Goal: Task Accomplishment & Management: Complete application form

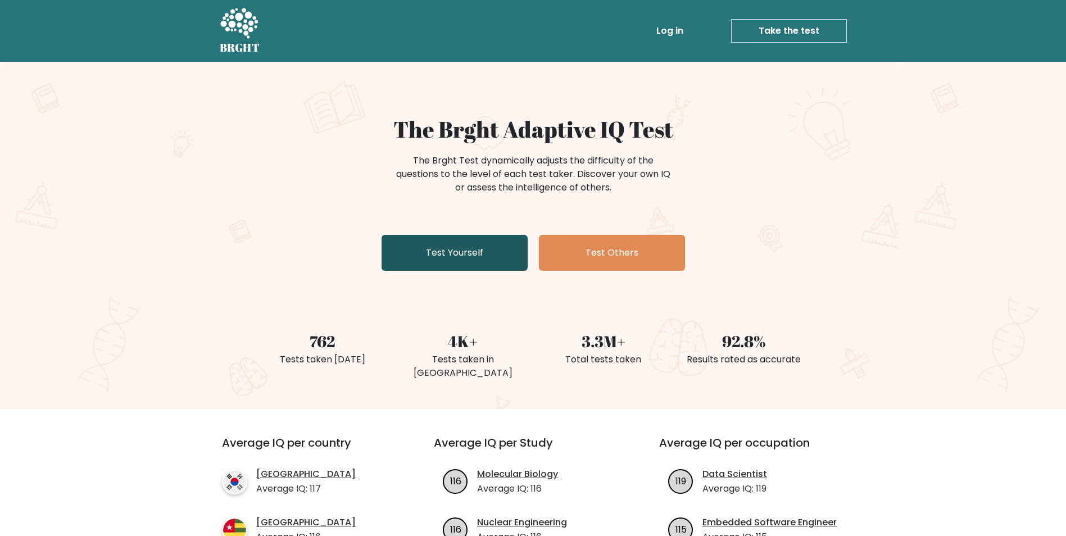
click at [488, 259] on link "Test Yourself" at bounding box center [455, 253] width 146 height 36
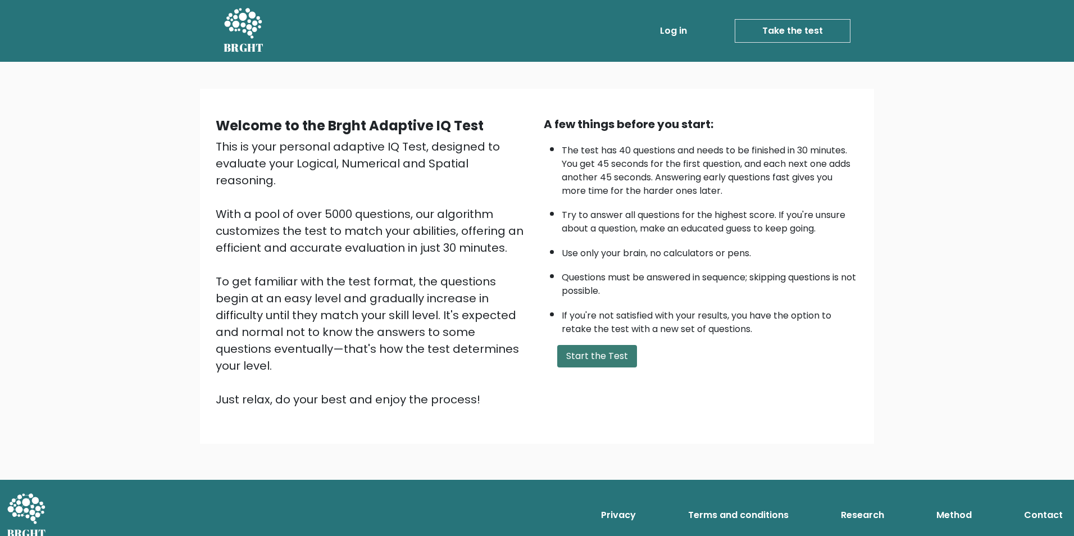
click at [611, 351] on button "Start the Test" at bounding box center [597, 356] width 80 height 22
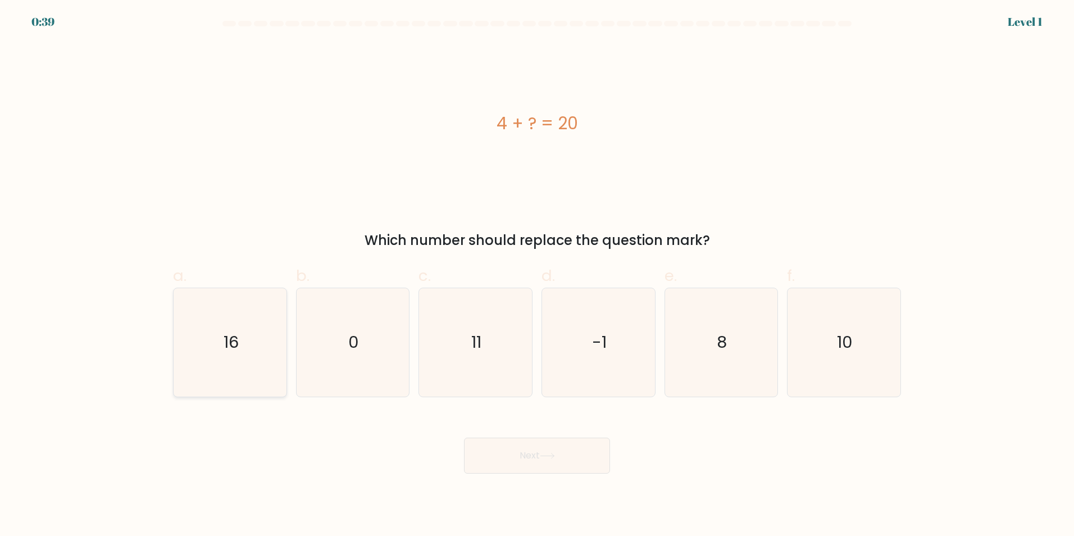
click at [261, 354] on icon "16" at bounding box center [230, 342] width 108 height 108
click at [537, 275] on input "a. 16" at bounding box center [537, 271] width 1 height 7
radio input "true"
click at [546, 462] on button "Next" at bounding box center [537, 456] width 146 height 36
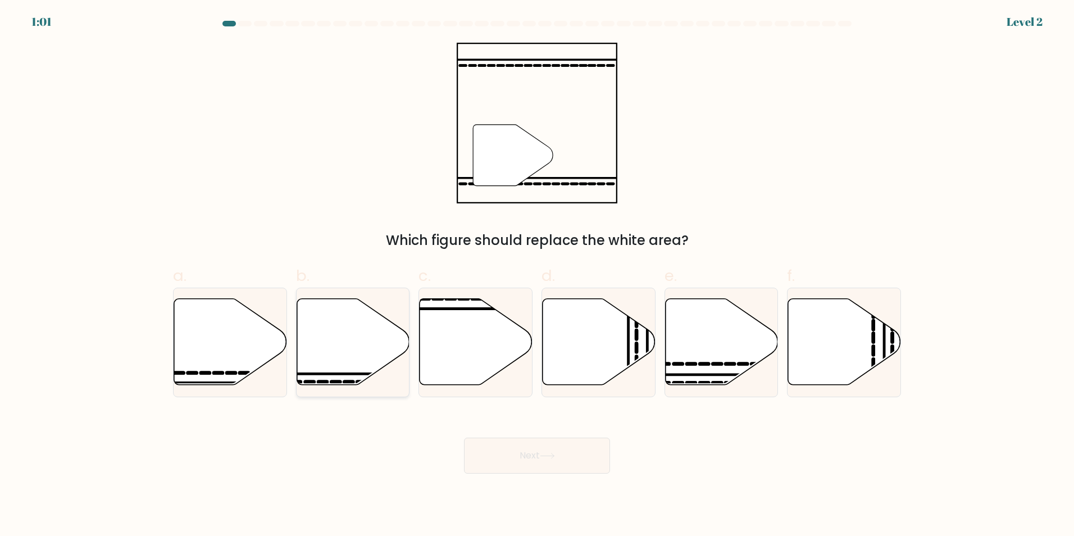
click at [364, 328] on icon at bounding box center [353, 341] width 113 height 87
click at [537, 275] on input "b." at bounding box center [537, 271] width 1 height 7
radio input "true"
click at [548, 444] on button "Next" at bounding box center [537, 456] width 146 height 36
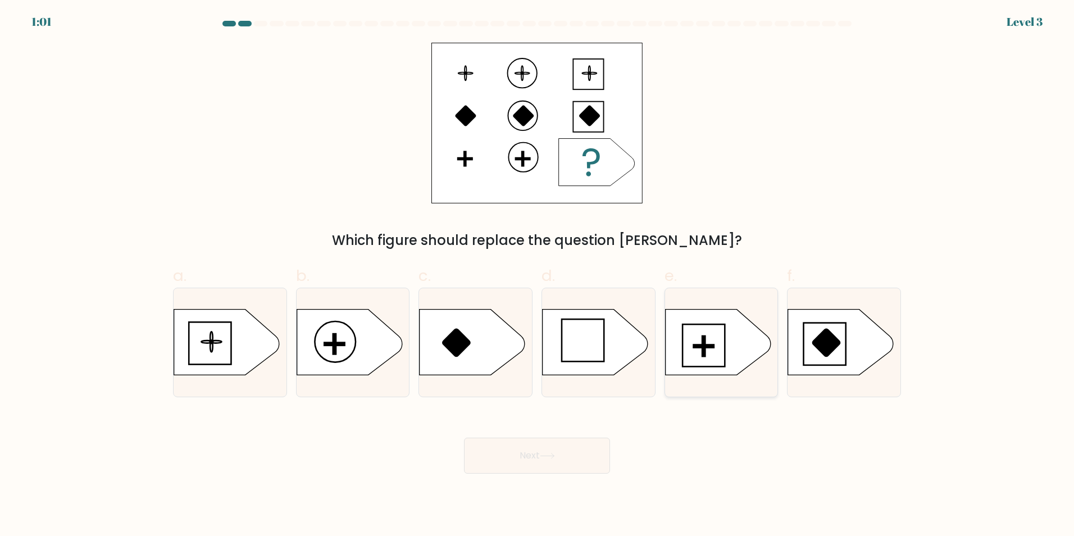
click at [705, 360] on icon at bounding box center [718, 342] width 106 height 66
click at [538, 275] on input "e." at bounding box center [537, 271] width 1 height 7
radio input "true"
click at [562, 446] on button "Next" at bounding box center [537, 456] width 146 height 36
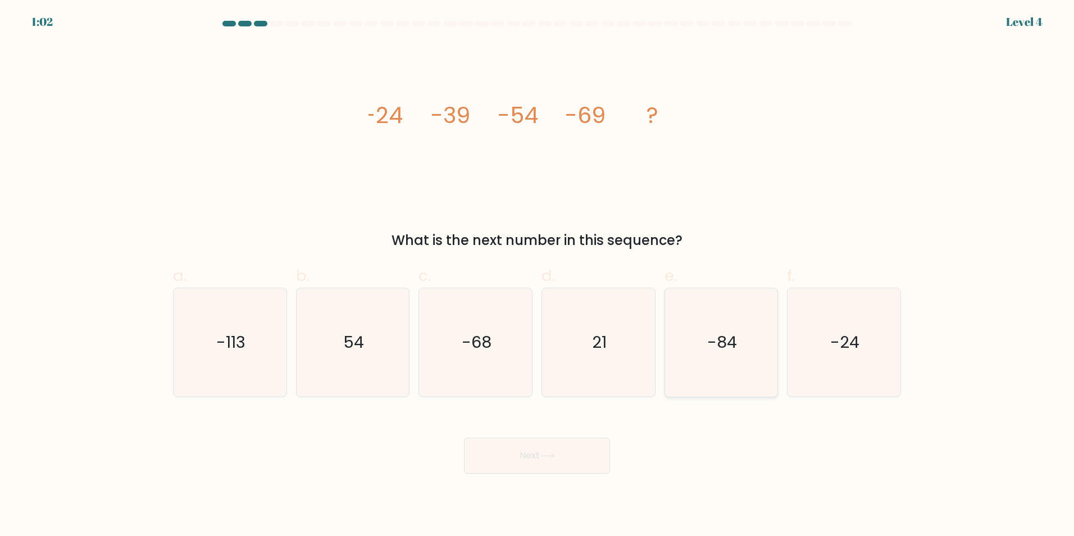
click at [744, 378] on icon "-84" at bounding box center [721, 342] width 108 height 108
click at [538, 275] on input "e. -84" at bounding box center [537, 271] width 1 height 7
radio input "true"
click at [590, 457] on button "Next" at bounding box center [537, 456] width 146 height 36
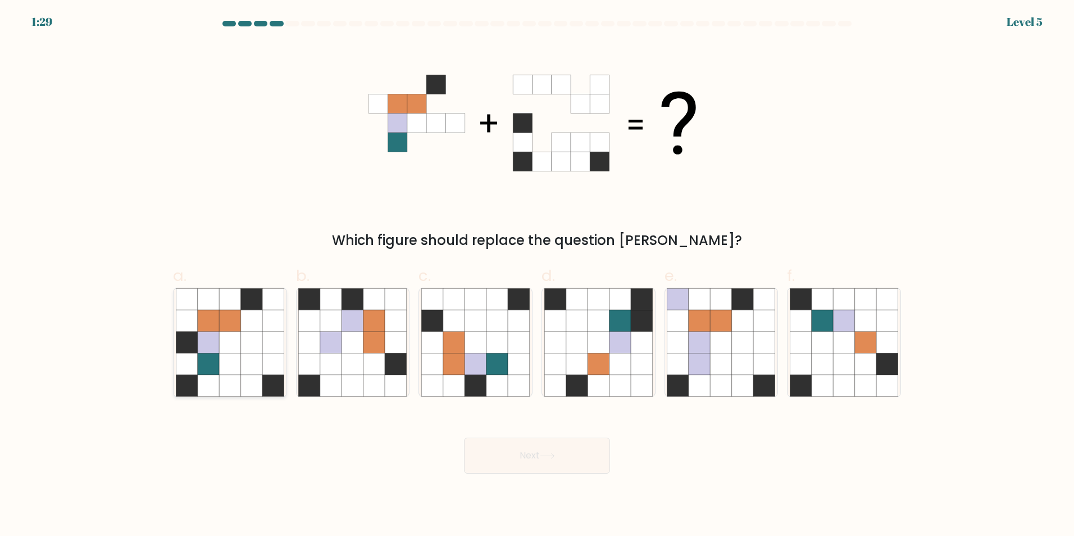
click at [217, 339] on icon at bounding box center [208, 342] width 21 height 21
click at [537, 275] on input "a." at bounding box center [537, 271] width 1 height 7
radio input "true"
click at [559, 456] on button "Next" at bounding box center [537, 456] width 146 height 36
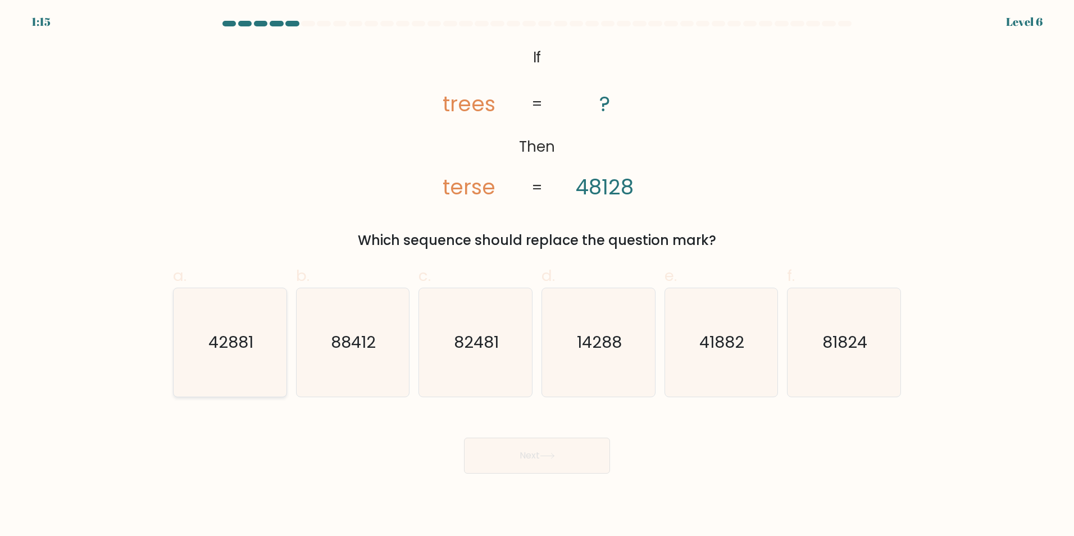
click at [237, 341] on text "42881" at bounding box center [230, 342] width 45 height 22
click at [537, 275] on input "a. 42881" at bounding box center [537, 271] width 1 height 7
radio input "true"
click at [561, 446] on button "Next" at bounding box center [537, 456] width 146 height 36
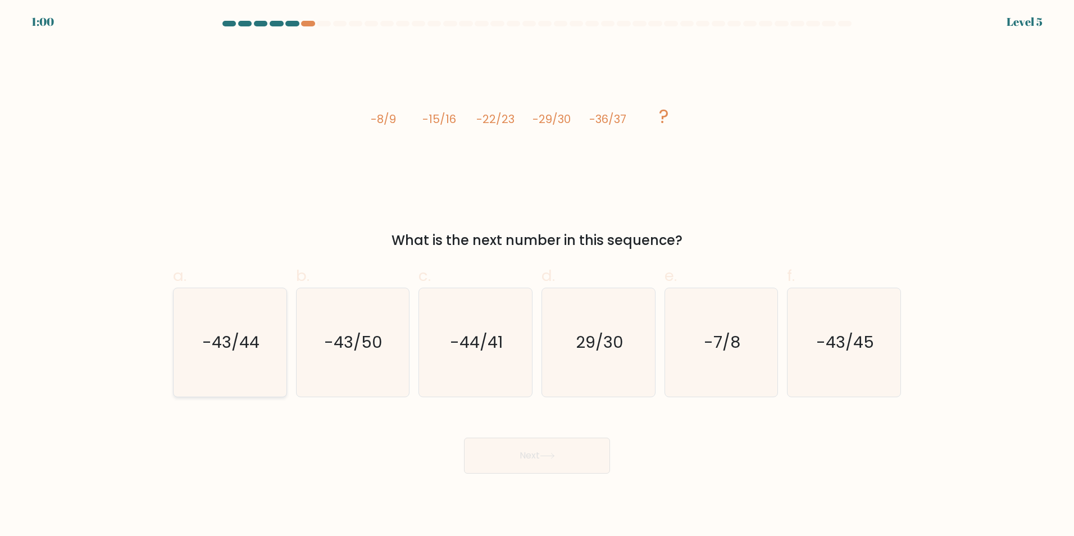
click at [256, 342] on text "-43/44" at bounding box center [230, 342] width 57 height 22
click at [537, 275] on input "a. -43/44" at bounding box center [537, 271] width 1 height 7
radio input "true"
click at [526, 444] on button "Next" at bounding box center [537, 456] width 146 height 36
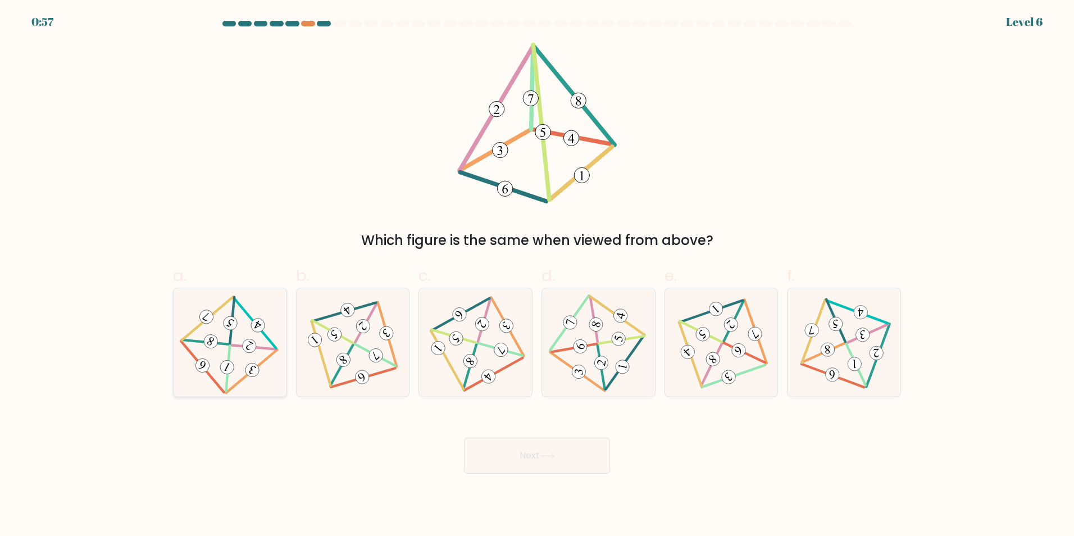
click at [253, 351] on 705 at bounding box center [249, 346] width 19 height 19
click at [537, 275] on input "a." at bounding box center [537, 271] width 1 height 7
radio input "true"
click at [507, 455] on button "Next" at bounding box center [537, 456] width 146 height 36
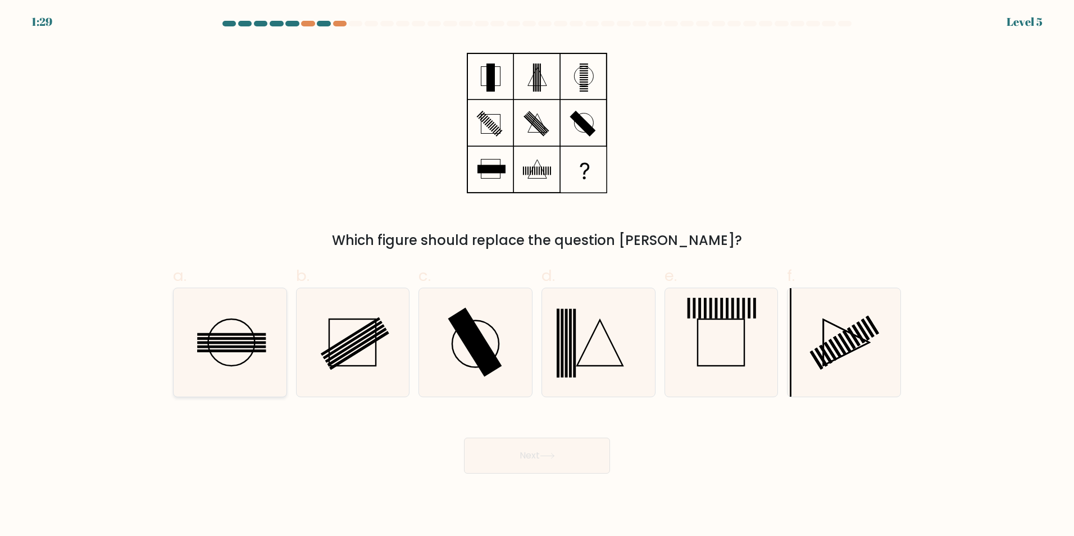
click at [229, 342] on rect at bounding box center [231, 342] width 69 height 3
click at [537, 275] on input "a." at bounding box center [537, 271] width 1 height 7
radio input "true"
click at [522, 446] on button "Next" at bounding box center [537, 456] width 146 height 36
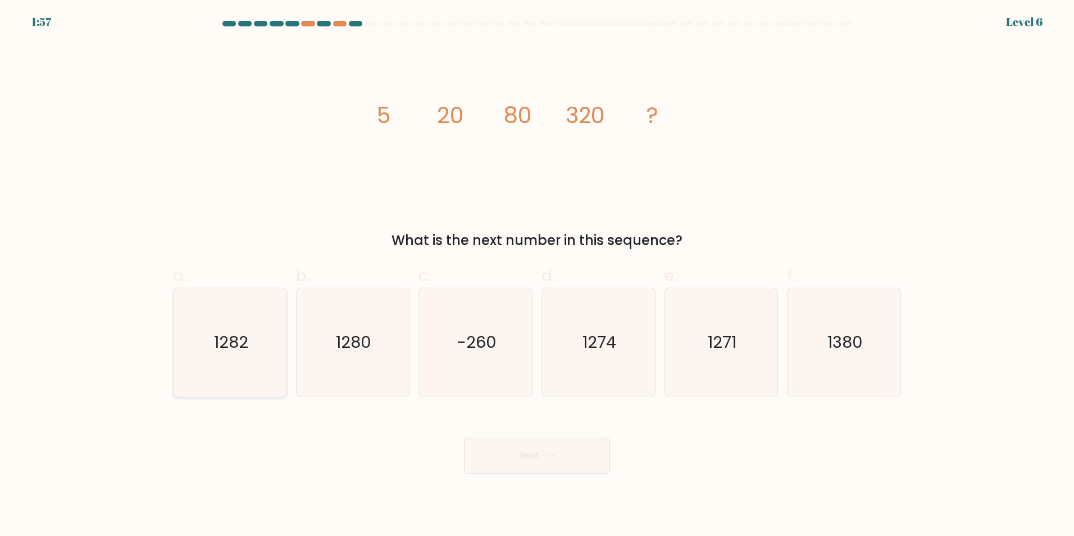
click at [265, 339] on icon "1282" at bounding box center [230, 342] width 108 height 108
click at [537, 275] on input "a. 1282" at bounding box center [537, 271] width 1 height 7
radio input "true"
click at [564, 465] on button "Next" at bounding box center [537, 456] width 146 height 36
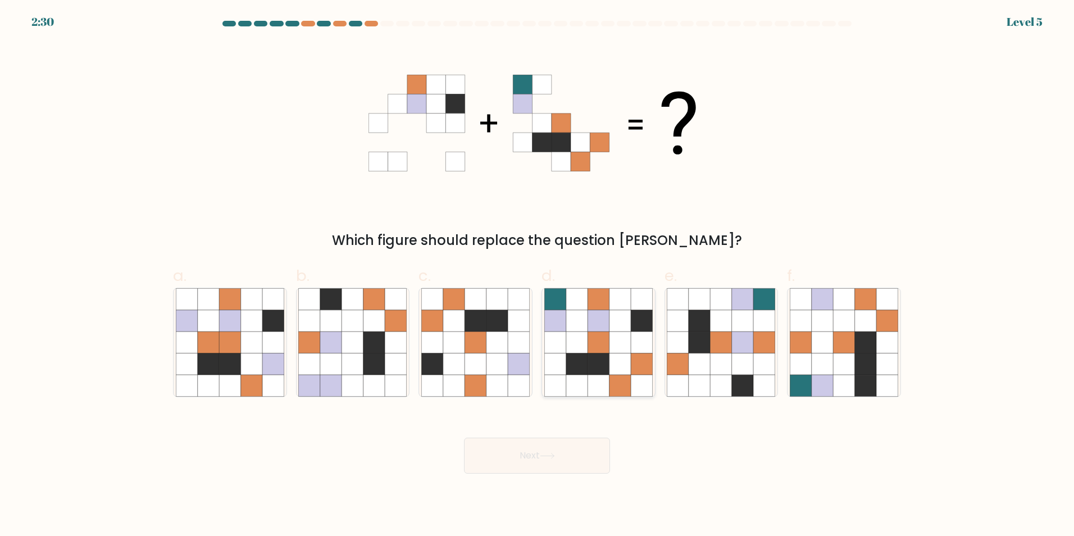
click at [589, 356] on icon at bounding box center [598, 363] width 21 height 21
click at [538, 275] on input "d." at bounding box center [537, 271] width 1 height 7
radio input "true"
click at [558, 447] on button "Next" at bounding box center [537, 456] width 146 height 36
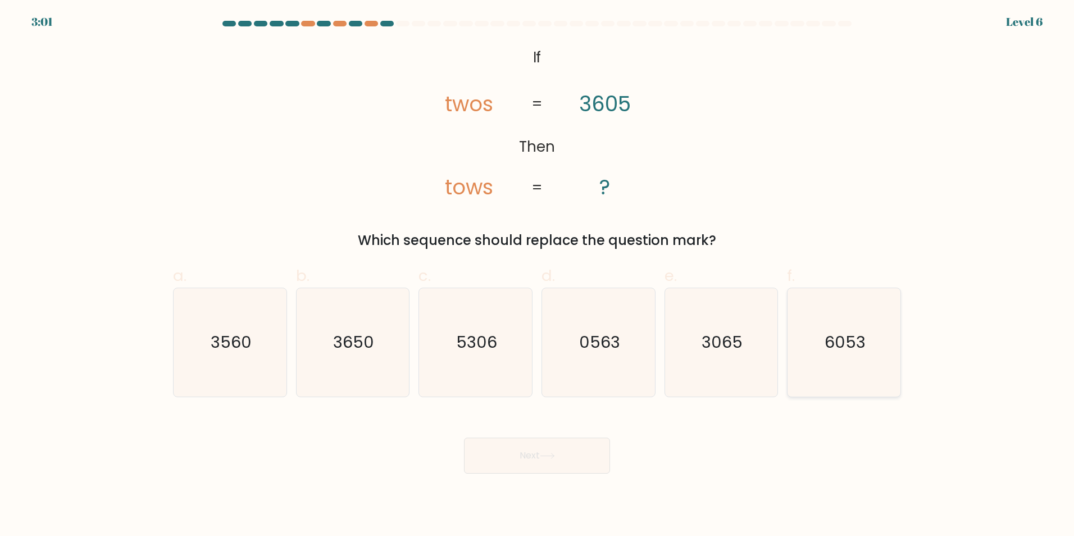
click at [850, 350] on text "6053" at bounding box center [845, 342] width 41 height 22
click at [538, 275] on input "f. 6053" at bounding box center [537, 271] width 1 height 7
radio input "true"
click at [541, 464] on button "Next" at bounding box center [537, 456] width 146 height 36
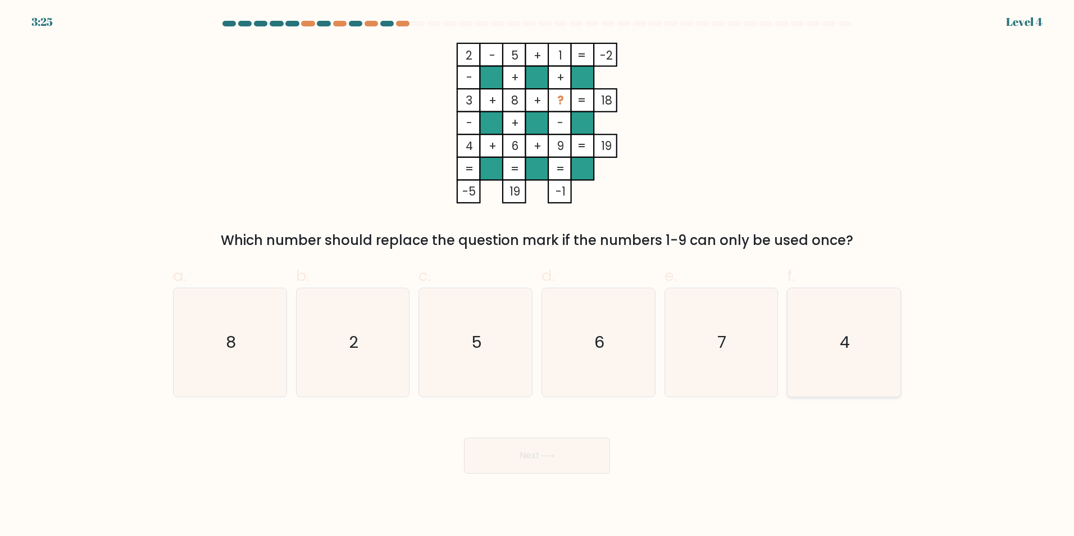
click at [836, 327] on icon "4" at bounding box center [844, 342] width 108 height 108
click at [538, 275] on input "f. 4" at bounding box center [537, 271] width 1 height 7
radio input "true"
click at [562, 450] on button "Next" at bounding box center [537, 456] width 146 height 36
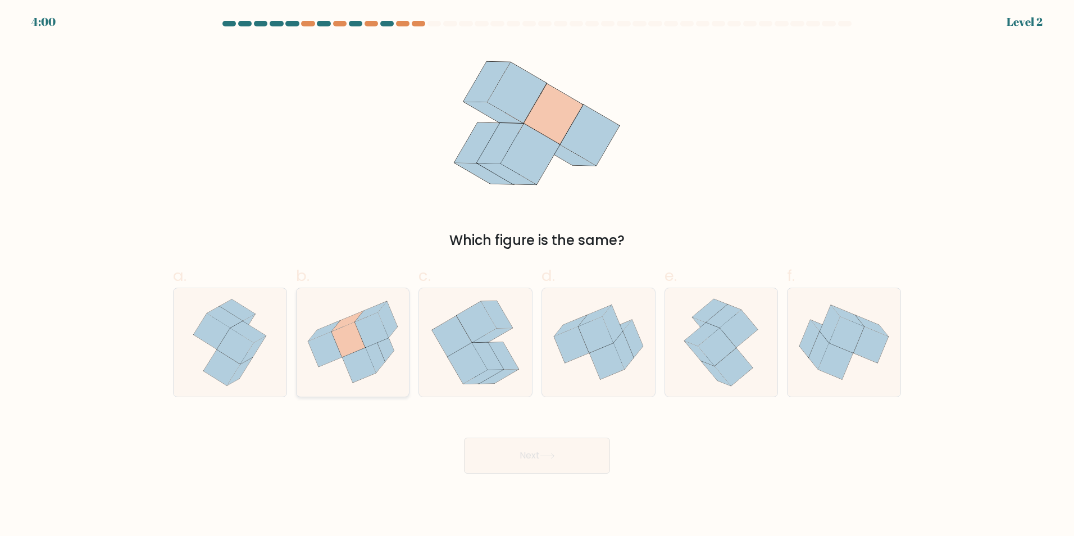
click at [362, 359] on icon at bounding box center [359, 365] width 34 height 35
click at [537, 275] on input "b." at bounding box center [537, 271] width 1 height 7
radio input "true"
click at [509, 447] on button "Next" at bounding box center [537, 456] width 146 height 36
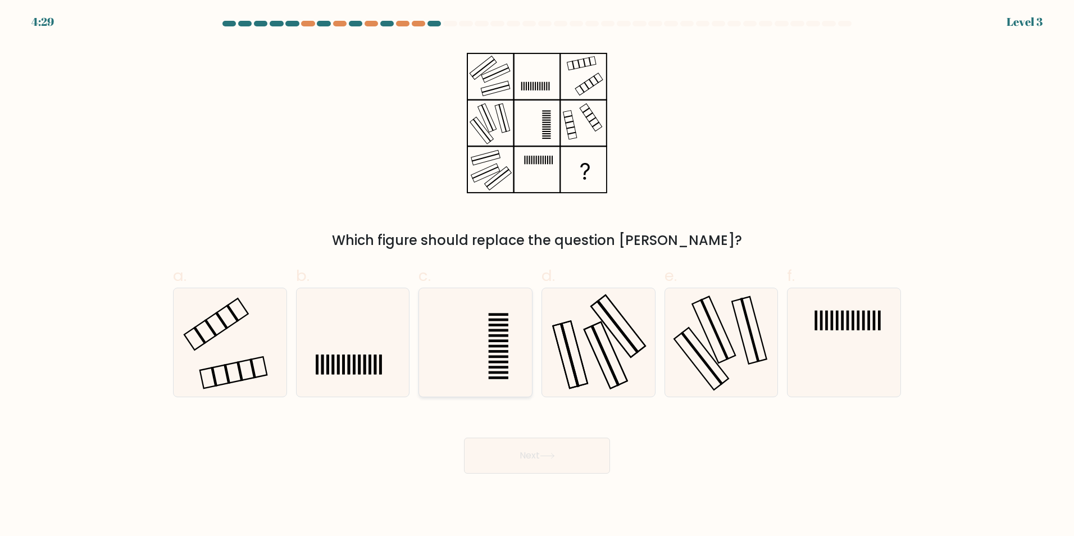
click at [496, 357] on rect at bounding box center [499, 356] width 20 height 3
click at [537, 275] on input "c." at bounding box center [537, 271] width 1 height 7
radio input "true"
click at [566, 471] on button "Next" at bounding box center [537, 456] width 146 height 36
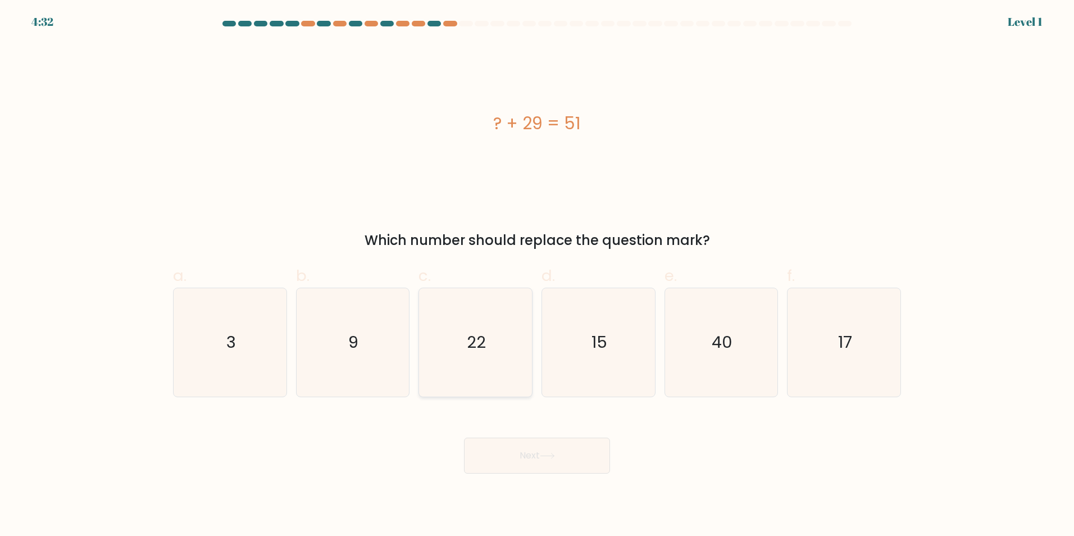
click at [476, 358] on icon "22" at bounding box center [475, 342] width 108 height 108
click at [537, 275] on input "c. 22" at bounding box center [537, 271] width 1 height 7
radio input "true"
click at [587, 463] on button "Next" at bounding box center [537, 456] width 146 height 36
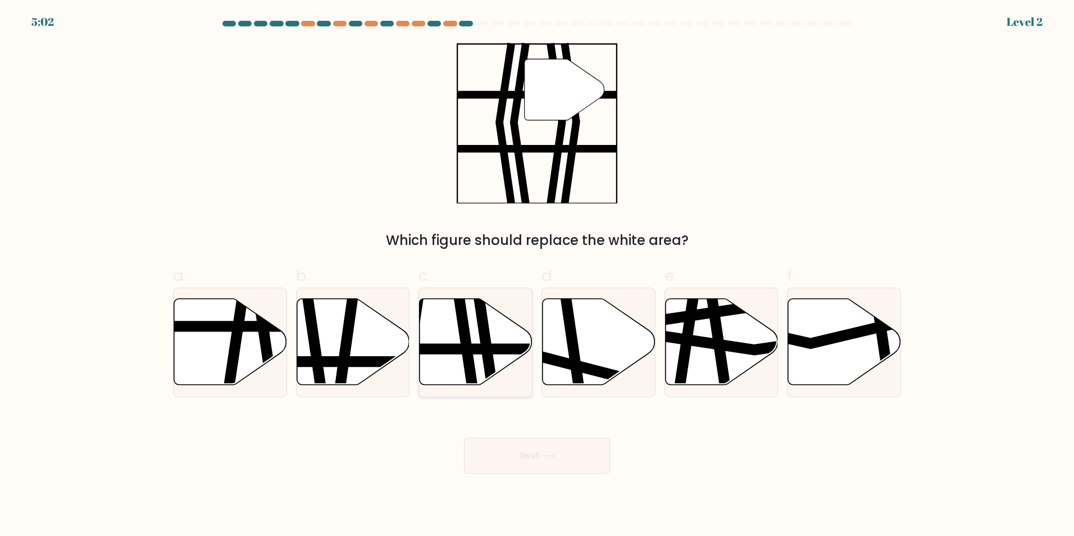
click at [483, 359] on icon at bounding box center [476, 341] width 113 height 87
click at [537, 275] on input "c." at bounding box center [537, 271] width 1 height 7
radio input "true"
click at [552, 458] on icon at bounding box center [547, 456] width 15 height 6
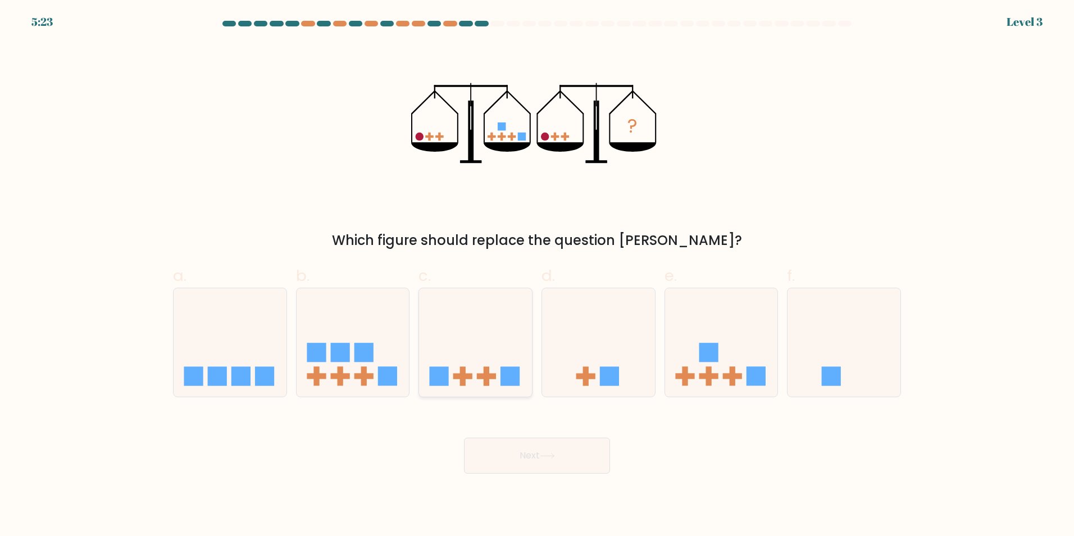
click at [467, 368] on icon at bounding box center [475, 342] width 113 height 93
click at [537, 275] on input "c." at bounding box center [537, 271] width 1 height 7
radio input "true"
click at [570, 455] on button "Next" at bounding box center [537, 456] width 146 height 36
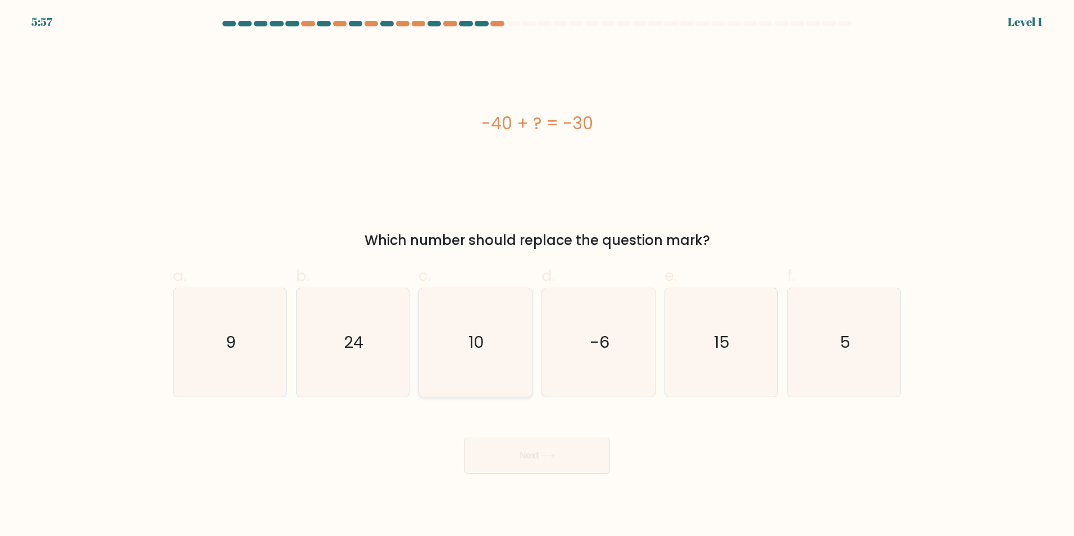
click at [479, 348] on text "10" at bounding box center [477, 342] width 16 height 22
click at [537, 275] on input "c. 10" at bounding box center [537, 271] width 1 height 7
radio input "true"
click at [555, 453] on icon at bounding box center [547, 456] width 15 height 6
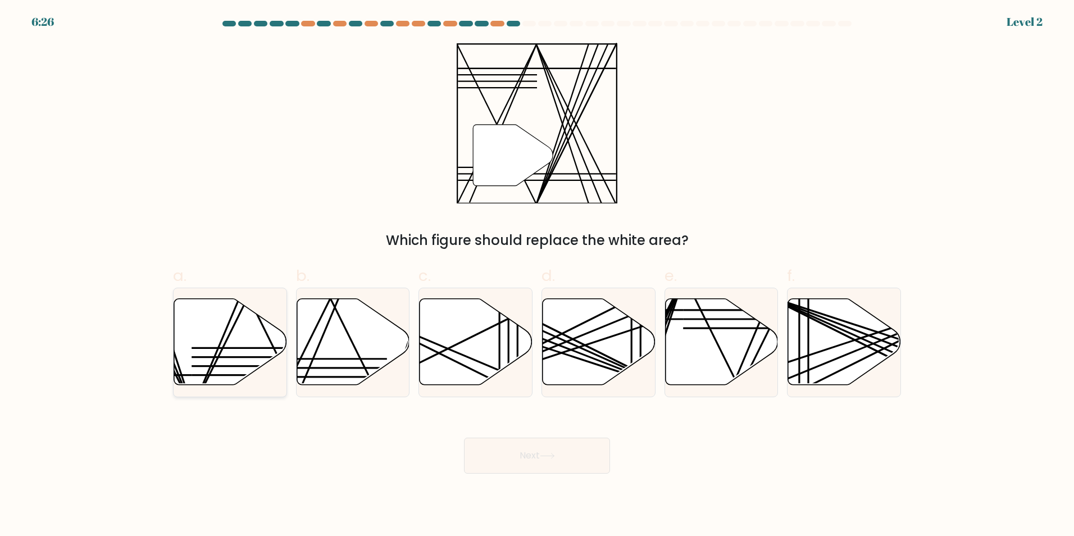
click at [224, 351] on icon at bounding box center [230, 341] width 113 height 87
click at [537, 275] on input "a." at bounding box center [537, 271] width 1 height 7
radio input "true"
click at [533, 468] on button "Next" at bounding box center [537, 456] width 146 height 36
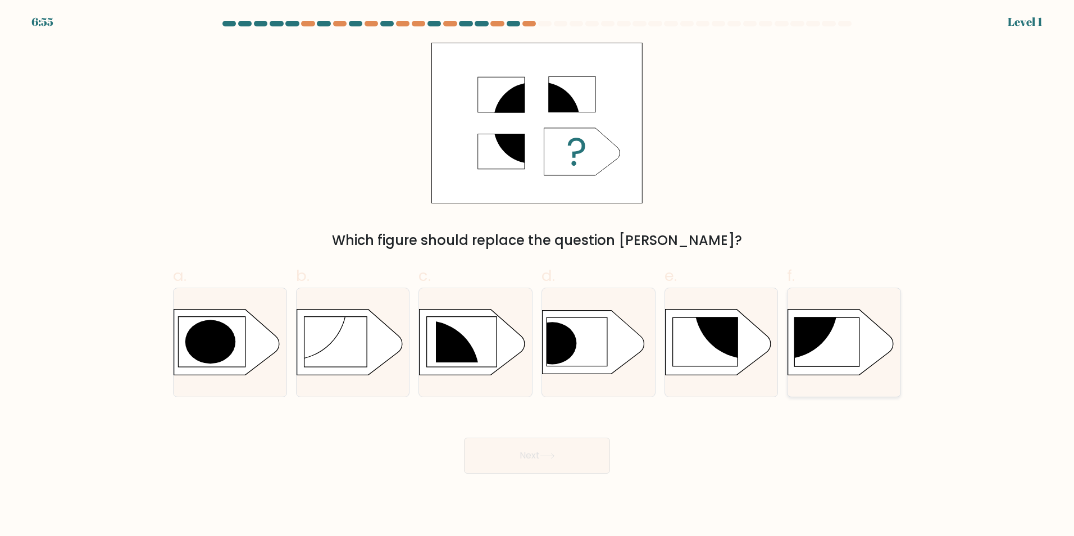
click at [827, 354] on rect at bounding box center [827, 341] width 65 height 49
click at [538, 275] on input "f." at bounding box center [537, 271] width 1 height 7
radio input "true"
click at [589, 453] on button "Next" at bounding box center [537, 456] width 146 height 36
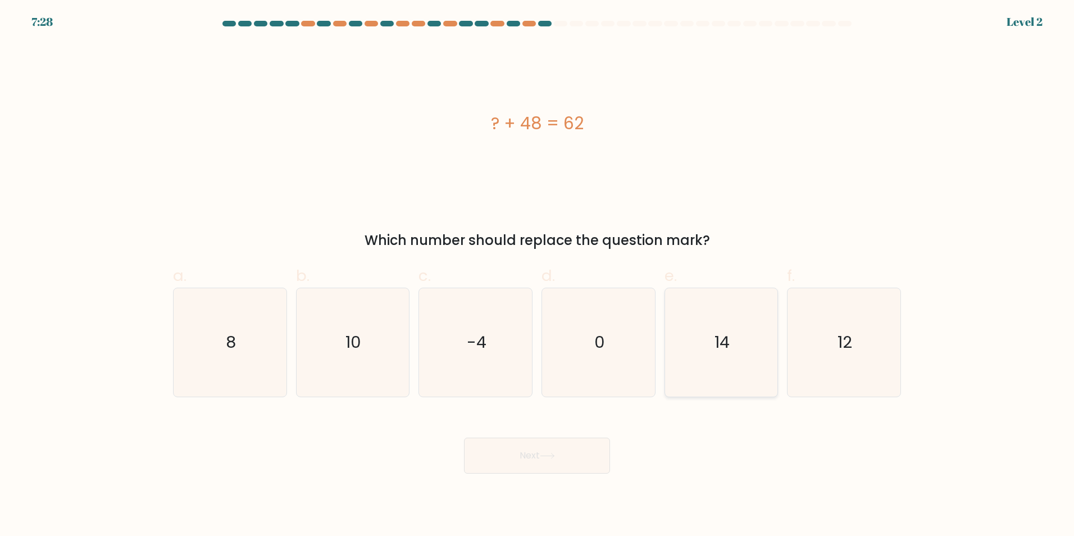
click at [728, 318] on icon "14" at bounding box center [721, 342] width 108 height 108
click at [538, 275] on input "e. 14" at bounding box center [537, 271] width 1 height 7
radio input "true"
click at [569, 446] on button "Next" at bounding box center [537, 456] width 146 height 36
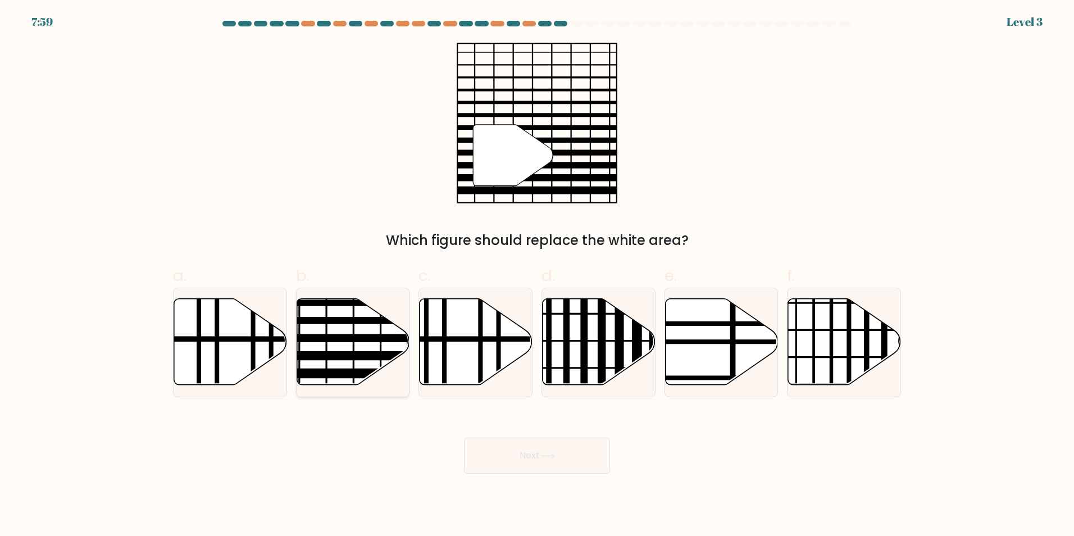
click at [346, 346] on icon at bounding box center [353, 341] width 113 height 87
click at [537, 275] on input "b." at bounding box center [537, 271] width 1 height 7
radio input "true"
click at [526, 464] on button "Next" at bounding box center [537, 456] width 146 height 36
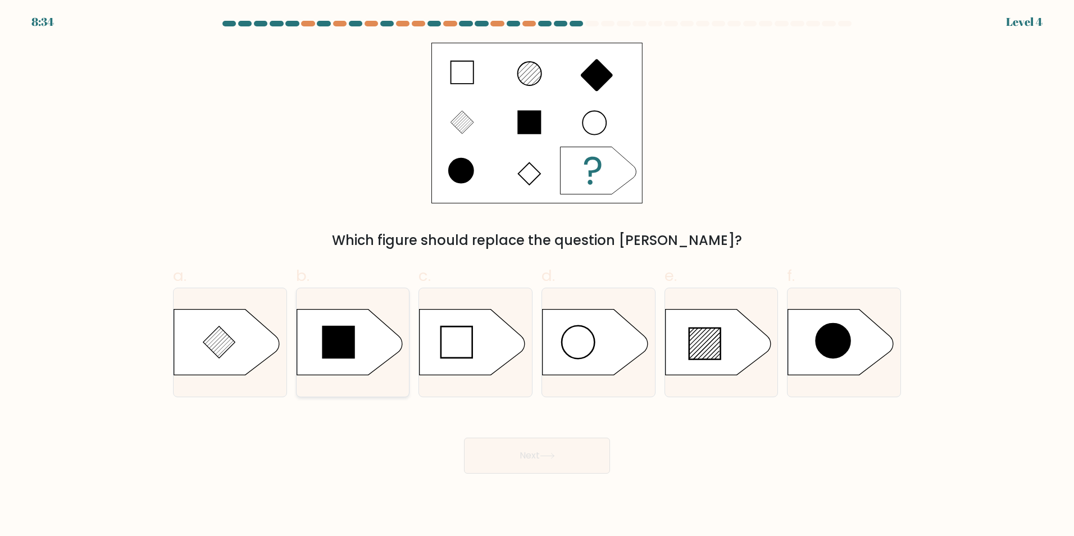
click at [348, 347] on icon at bounding box center [338, 341] width 31 height 31
click at [537, 275] on input "b." at bounding box center [537, 271] width 1 height 7
radio input "true"
click at [516, 455] on button "Next" at bounding box center [537, 456] width 146 height 36
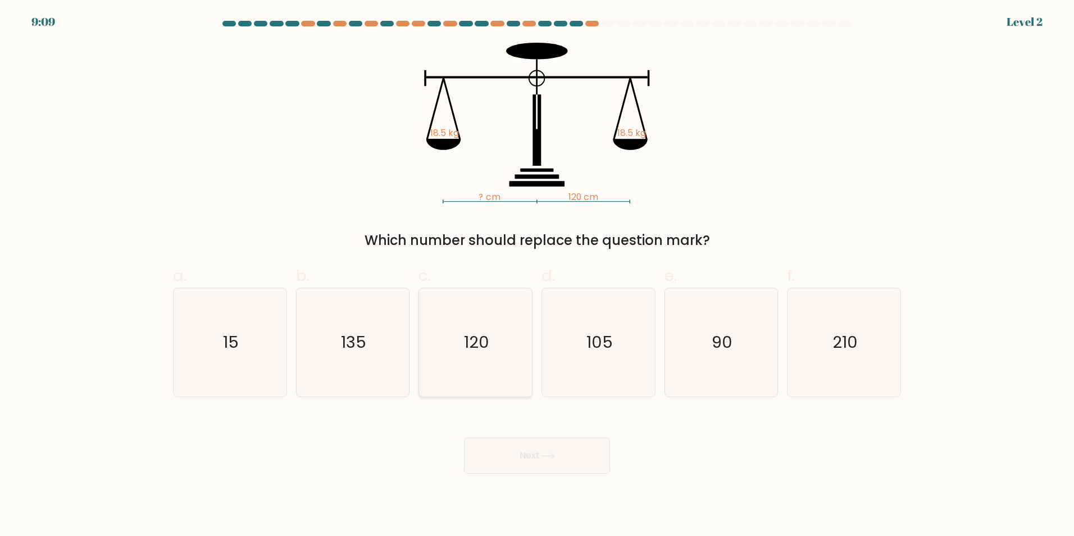
click at [482, 351] on text "120" at bounding box center [476, 342] width 25 height 22
click at [537, 275] on input "c. 120" at bounding box center [537, 271] width 1 height 7
radio input "true"
click at [516, 446] on button "Next" at bounding box center [537, 456] width 146 height 36
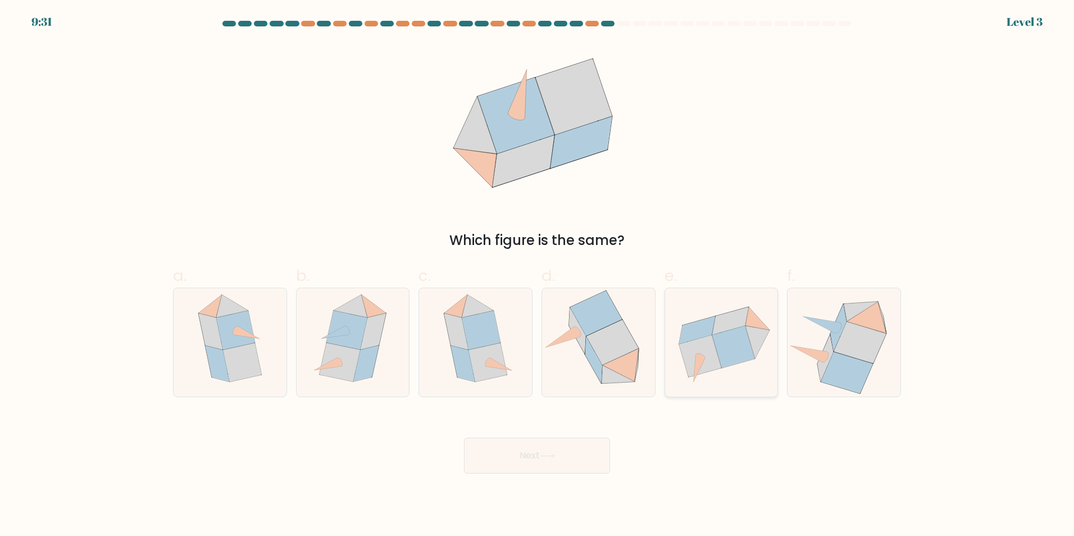
click at [748, 350] on icon at bounding box center [733, 347] width 43 height 42
click at [538, 275] on input "e." at bounding box center [537, 271] width 1 height 7
radio input "true"
click at [243, 338] on icon at bounding box center [235, 330] width 38 height 39
click at [537, 275] on input "a." at bounding box center [537, 271] width 1 height 7
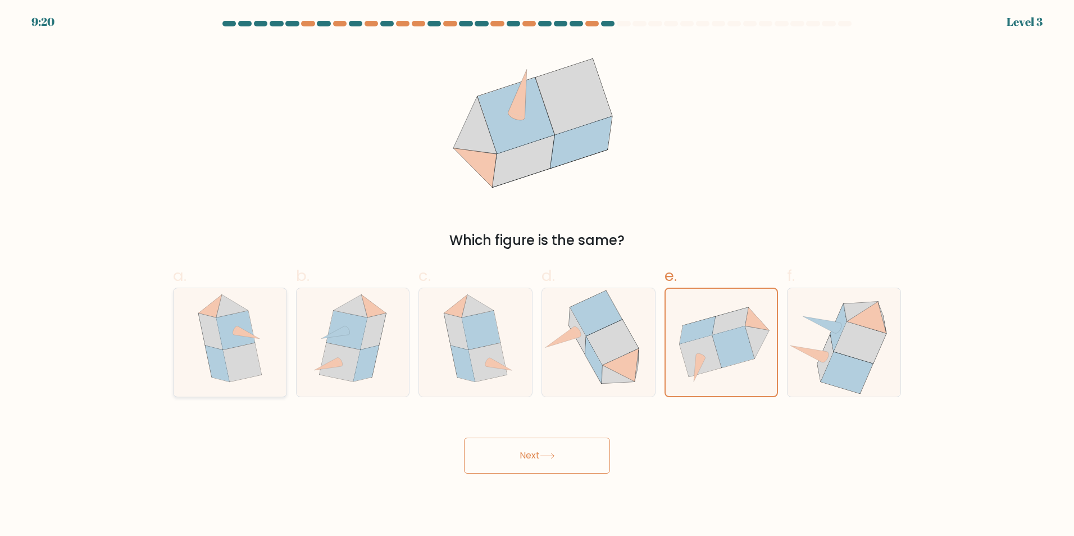
radio input "true"
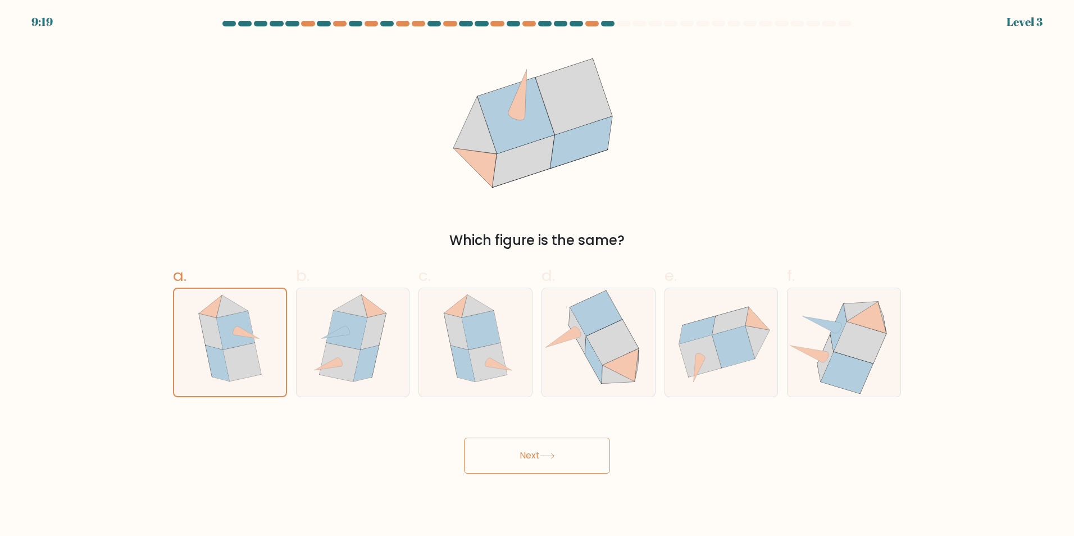
click at [530, 443] on button "Next" at bounding box center [537, 456] width 146 height 36
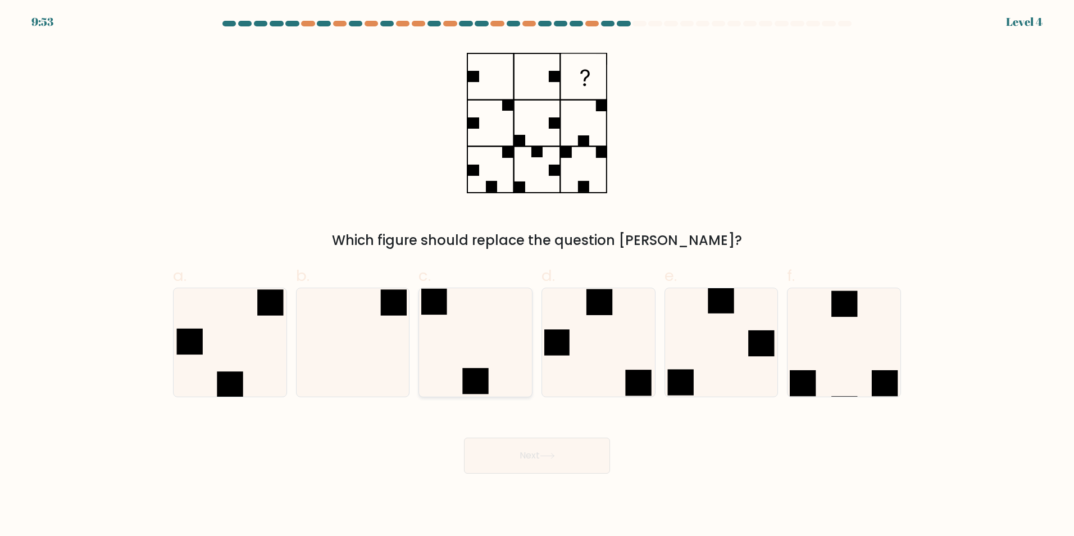
click at [467, 355] on icon at bounding box center [475, 342] width 108 height 108
click at [537, 275] on input "c." at bounding box center [537, 271] width 1 height 7
radio input "true"
click at [517, 447] on button "Next" at bounding box center [537, 456] width 146 height 36
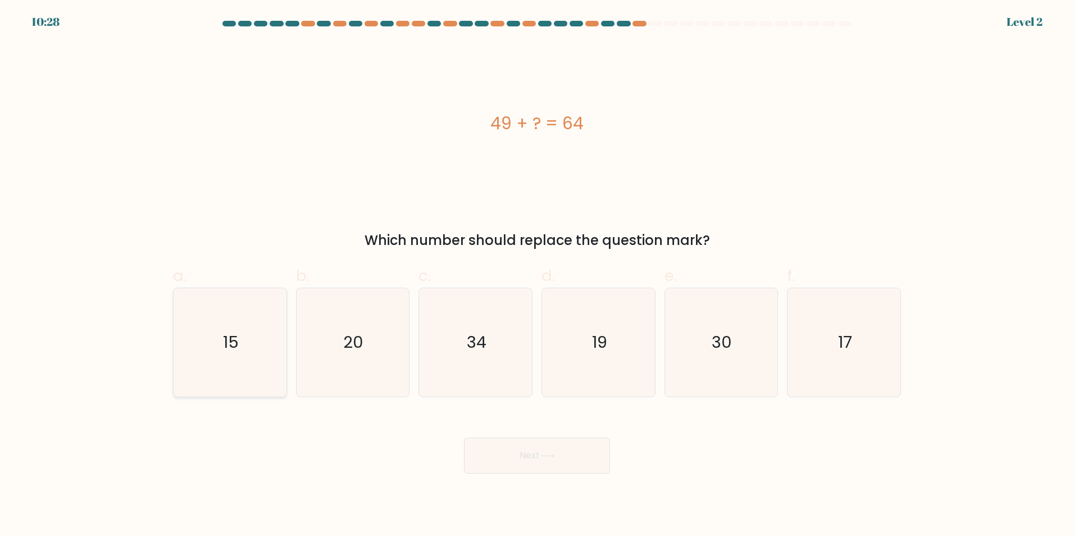
drag, startPoint x: 180, startPoint y: 333, endPoint x: 187, endPoint y: 336, distance: 6.8
click at [187, 336] on icon "15" at bounding box center [230, 342] width 108 height 108
click at [537, 275] on input "a. 15" at bounding box center [537, 271] width 1 height 7
radio input "true"
click at [556, 463] on button "Next" at bounding box center [537, 456] width 146 height 36
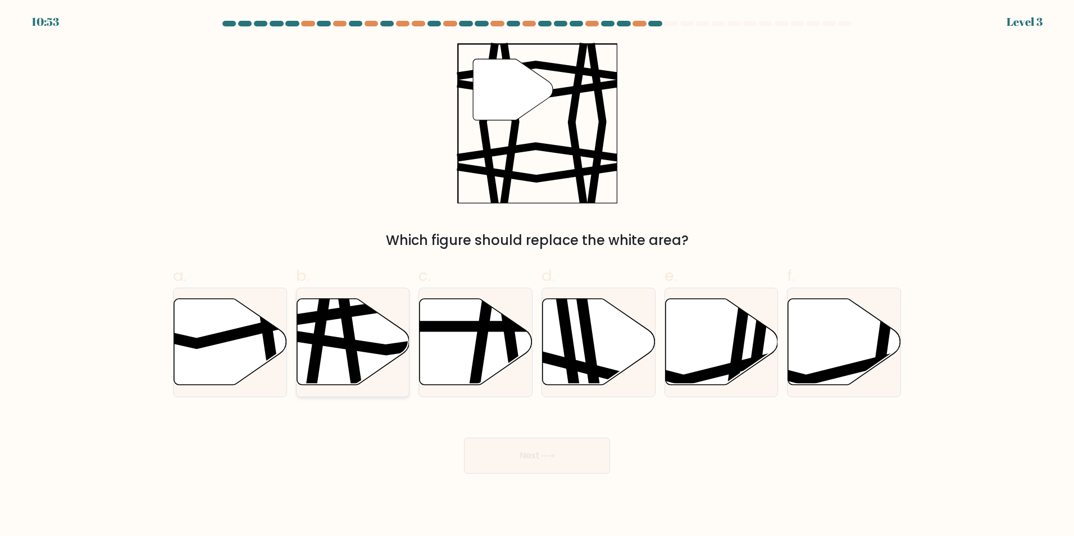
click at [337, 327] on icon at bounding box center [353, 341] width 113 height 87
click at [537, 275] on input "b." at bounding box center [537, 271] width 1 height 7
radio input "true"
click at [587, 457] on button "Next" at bounding box center [537, 456] width 146 height 36
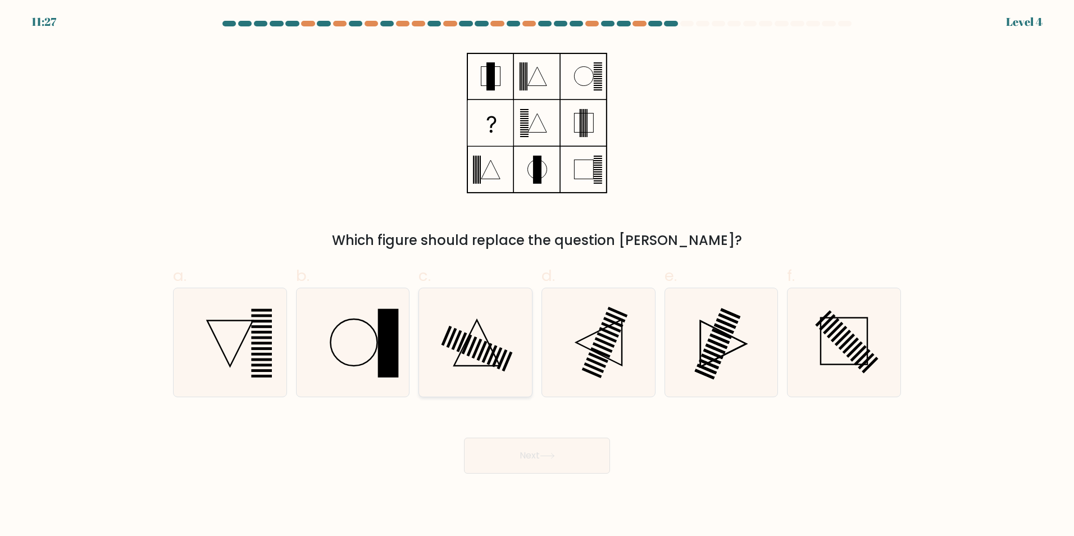
click at [496, 338] on icon at bounding box center [475, 342] width 108 height 108
click at [537, 275] on input "c." at bounding box center [537, 271] width 1 height 7
radio input "true"
click at [588, 451] on button "Next" at bounding box center [537, 456] width 146 height 36
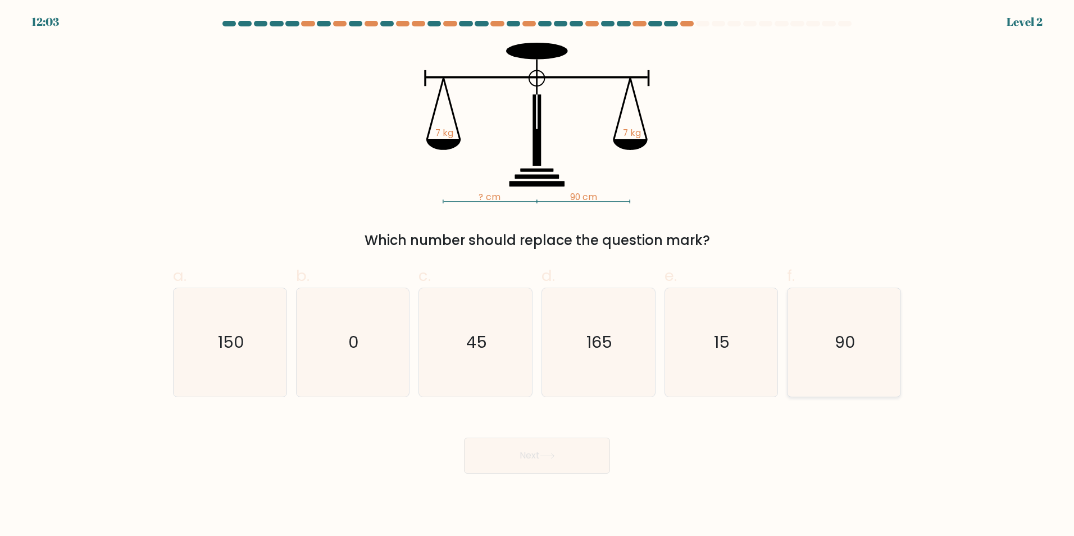
click at [871, 331] on icon "90" at bounding box center [844, 342] width 108 height 108
click at [538, 275] on input "f. 90" at bounding box center [537, 271] width 1 height 7
radio input "true"
click at [590, 460] on button "Next" at bounding box center [537, 456] width 146 height 36
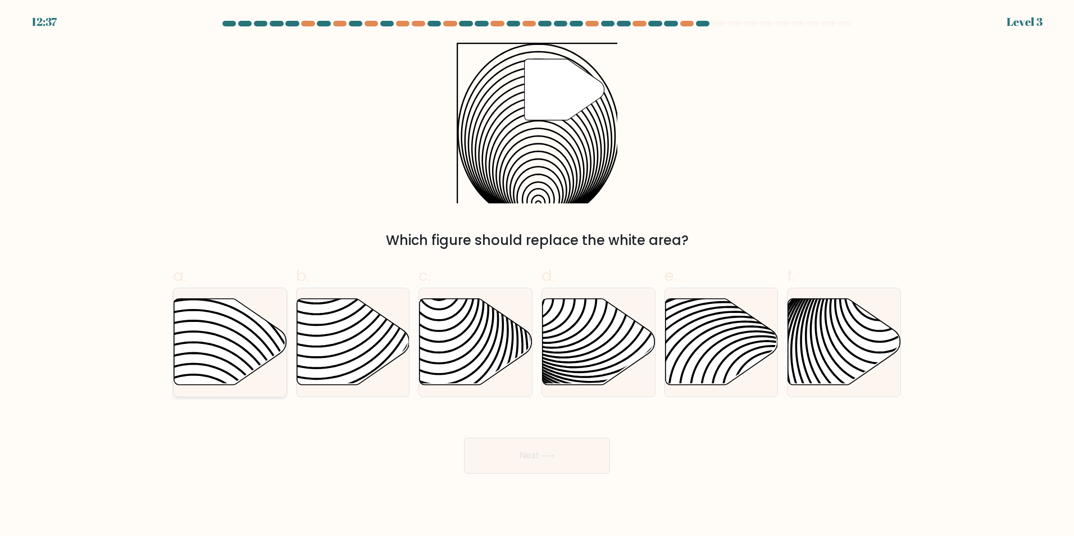
click at [228, 335] on icon at bounding box center [230, 341] width 113 height 87
click at [537, 275] on input "a." at bounding box center [537, 271] width 1 height 7
radio input "true"
click at [507, 446] on button "Next" at bounding box center [537, 456] width 146 height 36
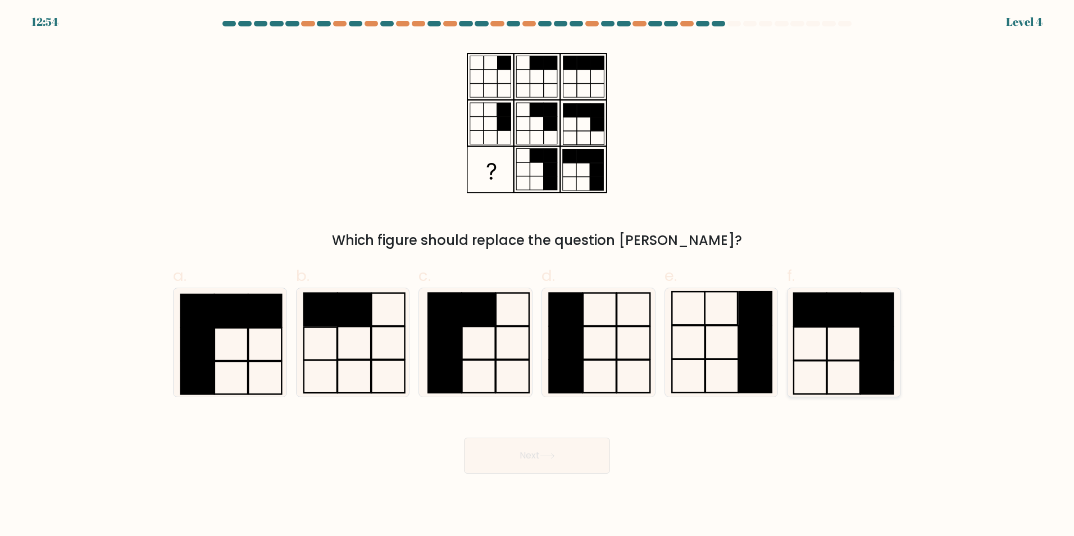
click at [845, 335] on icon at bounding box center [844, 342] width 108 height 108
click at [538, 275] on input "f." at bounding box center [537, 271] width 1 height 7
radio input "true"
click at [597, 452] on button "Next" at bounding box center [537, 456] width 146 height 36
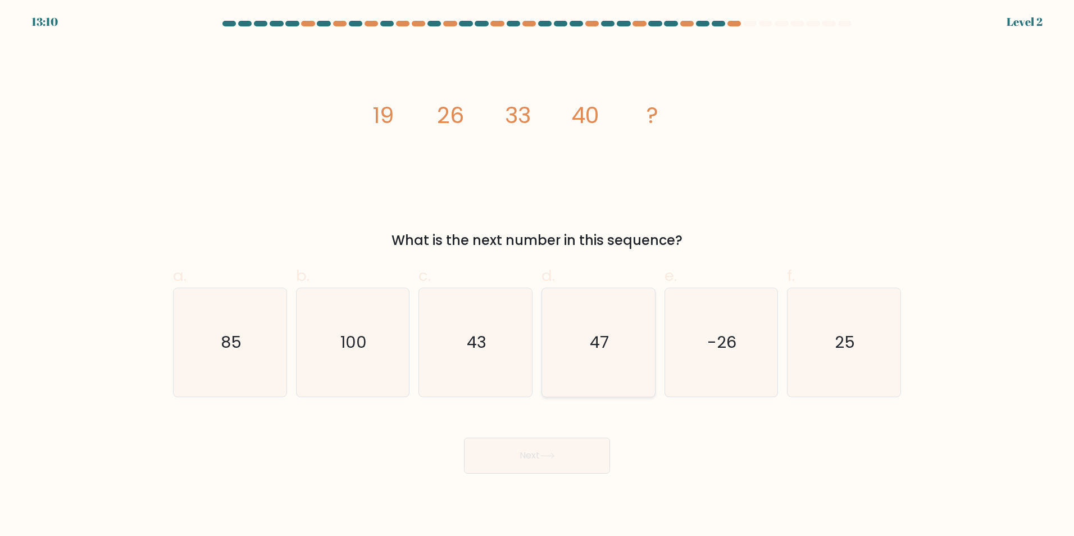
click at [578, 354] on icon "47" at bounding box center [598, 342] width 108 height 108
click at [538, 275] on input "d. 47" at bounding box center [537, 271] width 1 height 7
radio input "true"
click at [559, 460] on button "Next" at bounding box center [537, 456] width 146 height 36
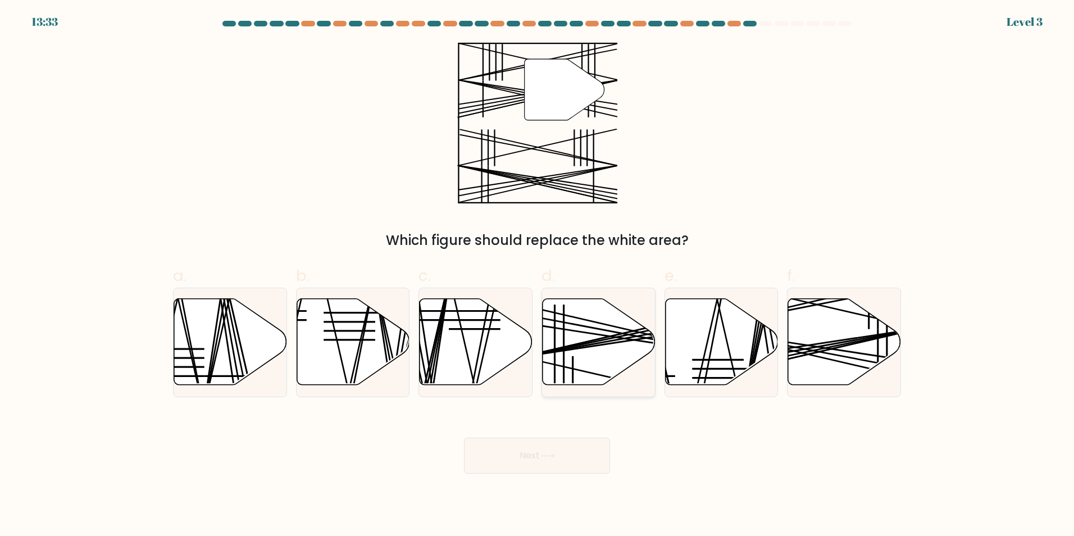
click at [578, 349] on icon at bounding box center [599, 341] width 113 height 87
click at [538, 275] on input "d." at bounding box center [537, 271] width 1 height 7
radio input "true"
click at [546, 472] on button "Next" at bounding box center [537, 456] width 146 height 36
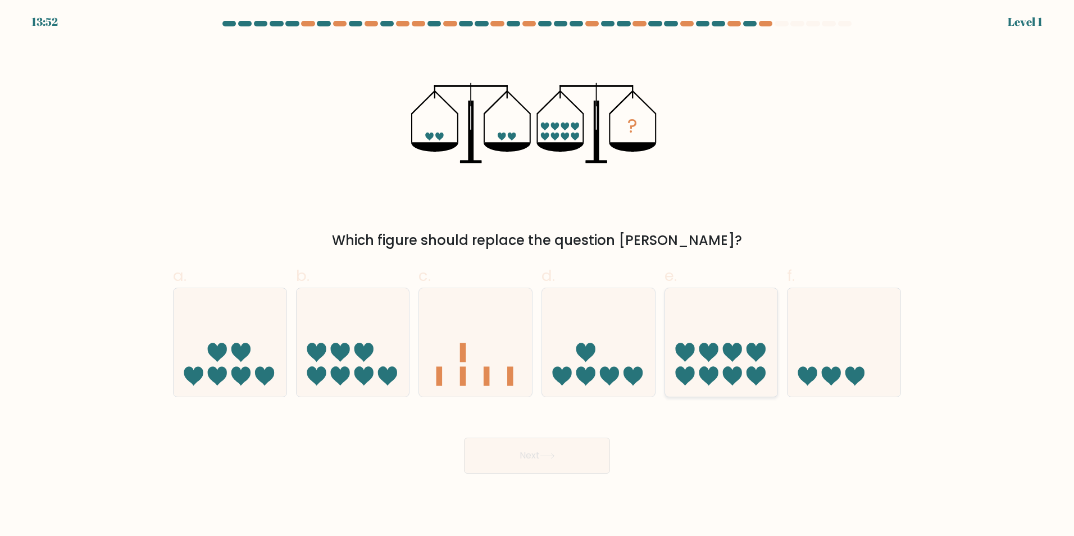
click at [716, 347] on icon at bounding box center [708, 352] width 19 height 19
click at [538, 275] on input "e." at bounding box center [537, 271] width 1 height 7
radio input "true"
click at [575, 457] on button "Next" at bounding box center [537, 456] width 146 height 36
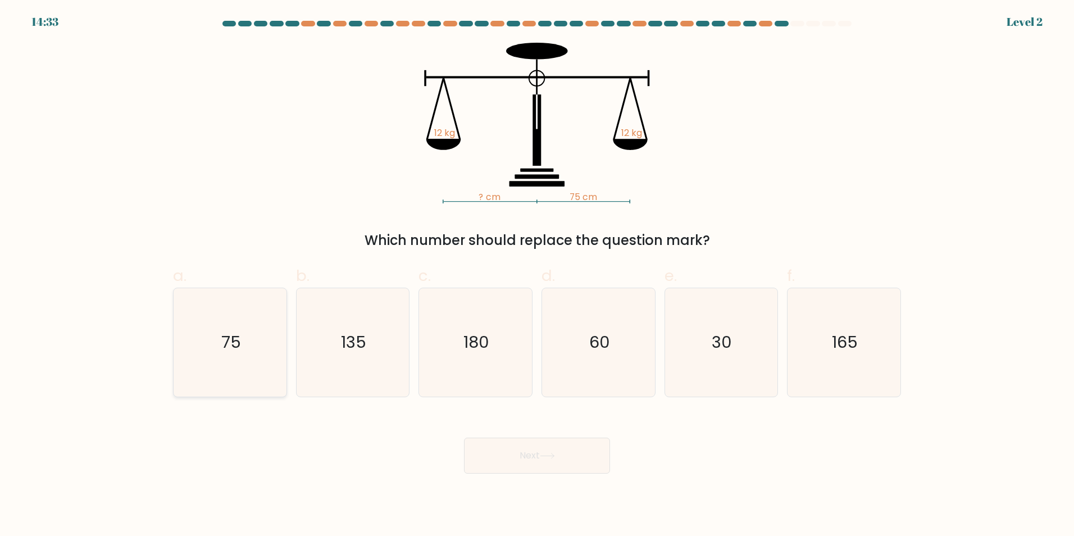
click at [276, 367] on icon "75" at bounding box center [230, 342] width 108 height 108
click at [537, 275] on input "a. 75" at bounding box center [537, 271] width 1 height 7
radio input "true"
click at [537, 460] on button "Next" at bounding box center [537, 456] width 146 height 36
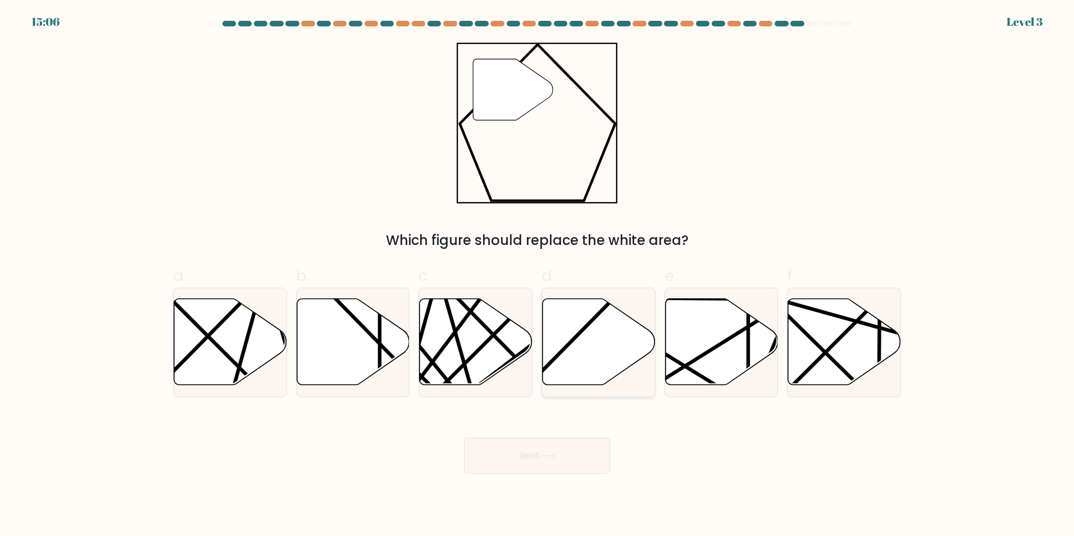
click at [588, 323] on icon at bounding box center [634, 388] width 220 height 221
click at [538, 275] on input "d." at bounding box center [537, 271] width 1 height 7
radio input "true"
click at [535, 460] on button "Next" at bounding box center [537, 456] width 146 height 36
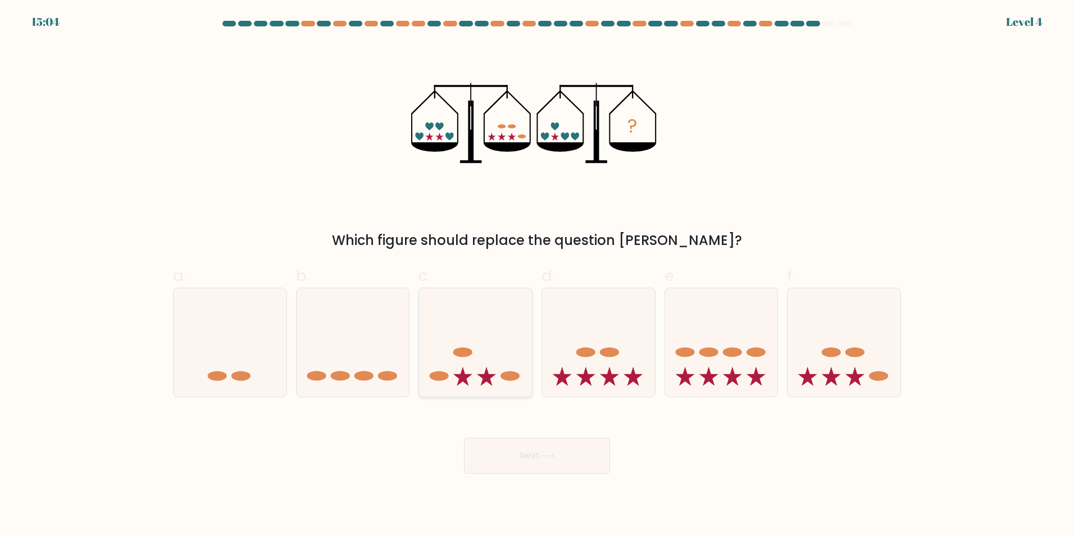
click at [493, 367] on icon at bounding box center [475, 342] width 113 height 93
click at [537, 275] on input "c." at bounding box center [537, 271] width 1 height 7
radio input "true"
click at [549, 450] on button "Next" at bounding box center [537, 456] width 146 height 36
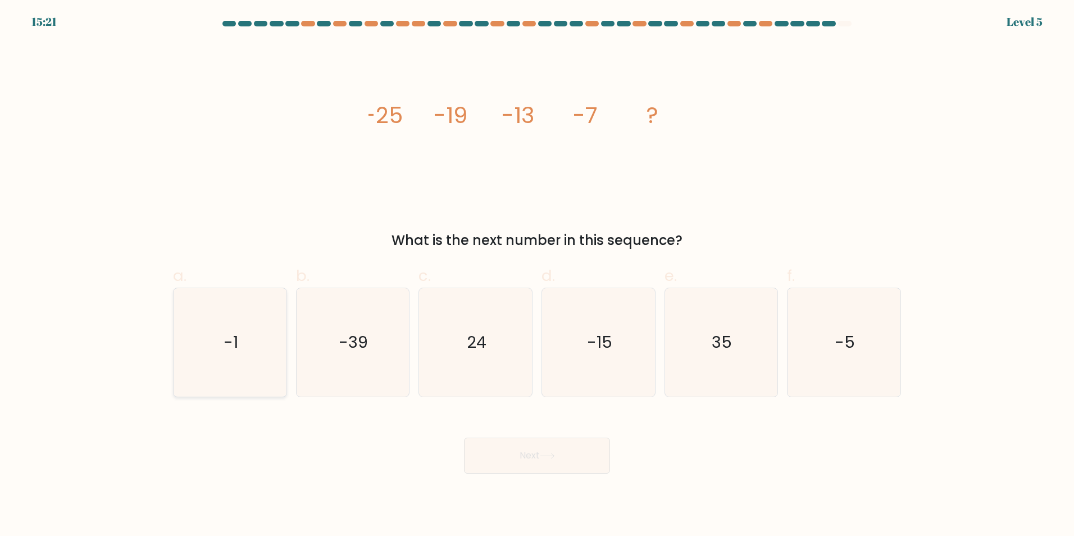
drag, startPoint x: 249, startPoint y: 335, endPoint x: 258, endPoint y: 340, distance: 10.1
click at [250, 337] on icon "-1" at bounding box center [230, 342] width 108 height 108
click at [537, 275] on input "a. -1" at bounding box center [537, 271] width 1 height 7
radio input "true"
click at [587, 457] on button "Next" at bounding box center [537, 456] width 146 height 36
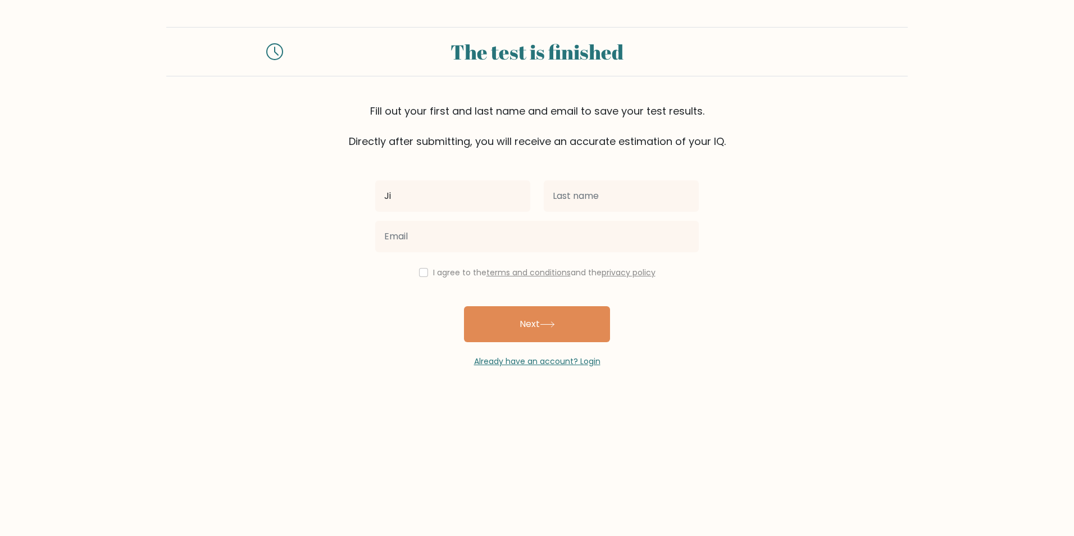
type input "Jitka"
click at [608, 199] on input "text" at bounding box center [621, 195] width 155 height 31
type input "Wolfgruberova"
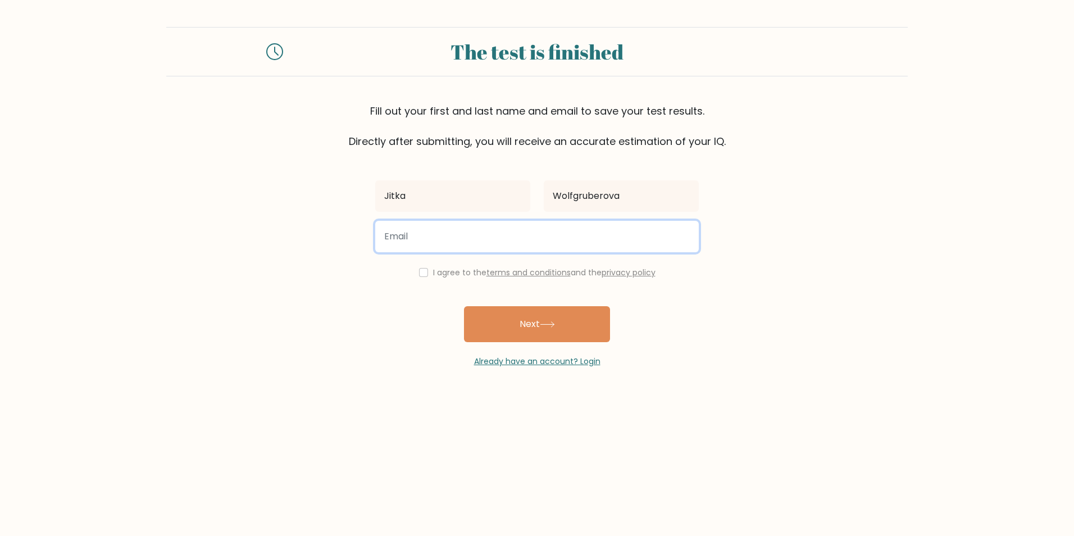
click at [430, 238] on input "email" at bounding box center [537, 236] width 324 height 31
type input "jitka.moulisova23@gmail.com"
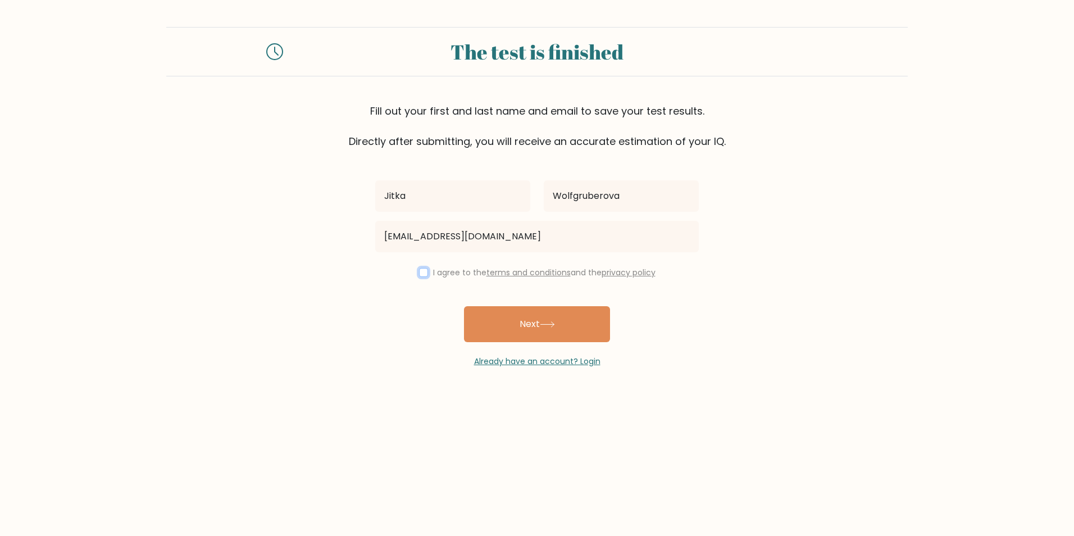
click at [422, 275] on input "checkbox" at bounding box center [423, 272] width 9 height 9
checkbox input "true"
click at [526, 317] on button "Next" at bounding box center [537, 324] width 146 height 36
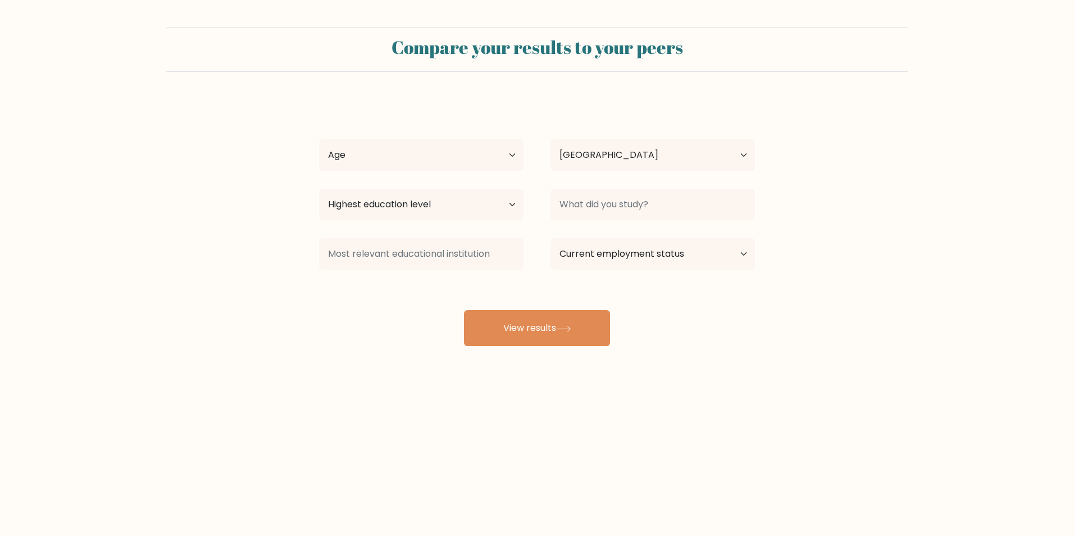
select select "AT"
click at [510, 155] on select "Age Under [DEMOGRAPHIC_DATA] [DEMOGRAPHIC_DATA] [DEMOGRAPHIC_DATA] [DEMOGRAPHIC…" at bounding box center [421, 154] width 205 height 31
select select "35_44"
click at [319, 139] on select "Age Under [DEMOGRAPHIC_DATA] [DEMOGRAPHIC_DATA] [DEMOGRAPHIC_DATA] [DEMOGRAPHIC…" at bounding box center [421, 154] width 205 height 31
click at [512, 197] on select "Highest education level No schooling Primary Lower Secondary Upper Secondary Oc…" at bounding box center [421, 204] width 205 height 31
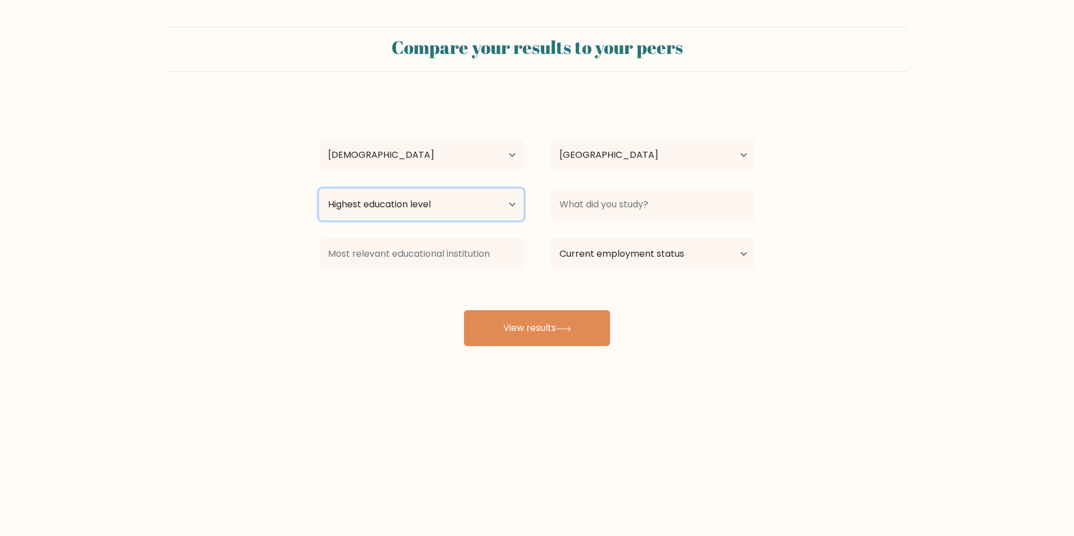
select select "bachelors_degree"
click at [319, 189] on select "Highest education level No schooling Primary Lower Secondary Upper Secondary Oc…" at bounding box center [421, 204] width 205 height 31
click at [668, 155] on select "Country Afghanistan Albania Algeria American Samoa Andorra Angola Anguilla Anta…" at bounding box center [653, 154] width 205 height 31
select select "CZ"
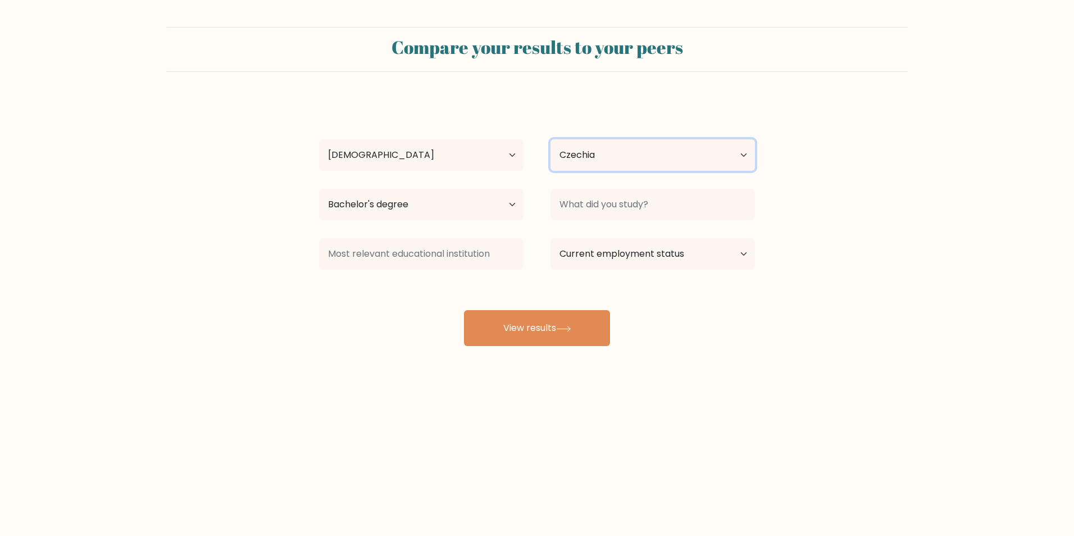
click at [596, 148] on select "Country Afghanistan Albania Algeria American Samoa Andorra Angola Anguilla Anta…" at bounding box center [653, 154] width 205 height 31
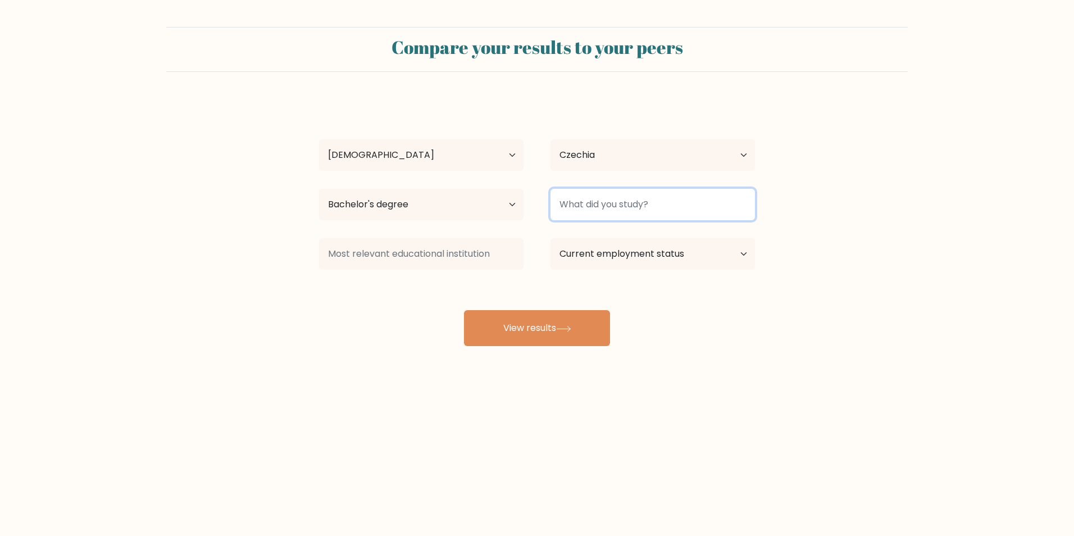
click at [618, 197] on input at bounding box center [653, 204] width 205 height 31
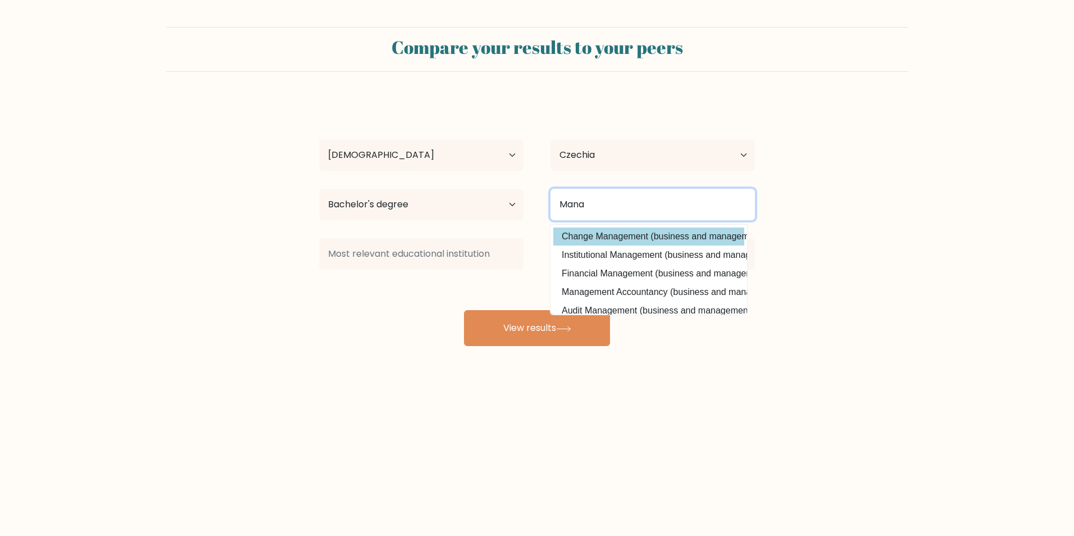
type input "Mana"
click at [610, 233] on div "Jitka Wolfgruberova Age Under 18 years old 18-24 years old 25-34 years old 35-4…" at bounding box center [537, 222] width 450 height 247
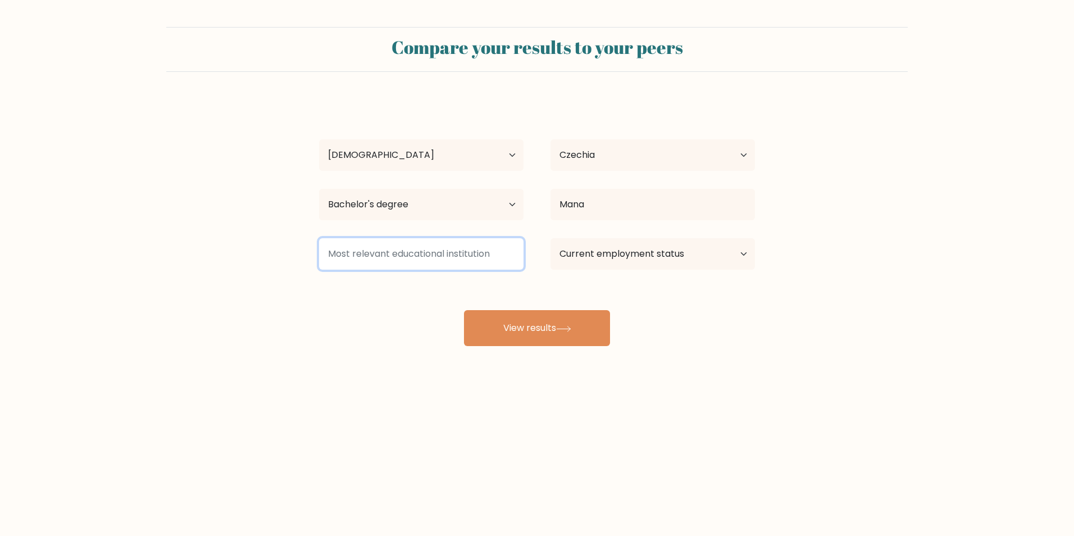
click at [467, 247] on input at bounding box center [421, 253] width 205 height 31
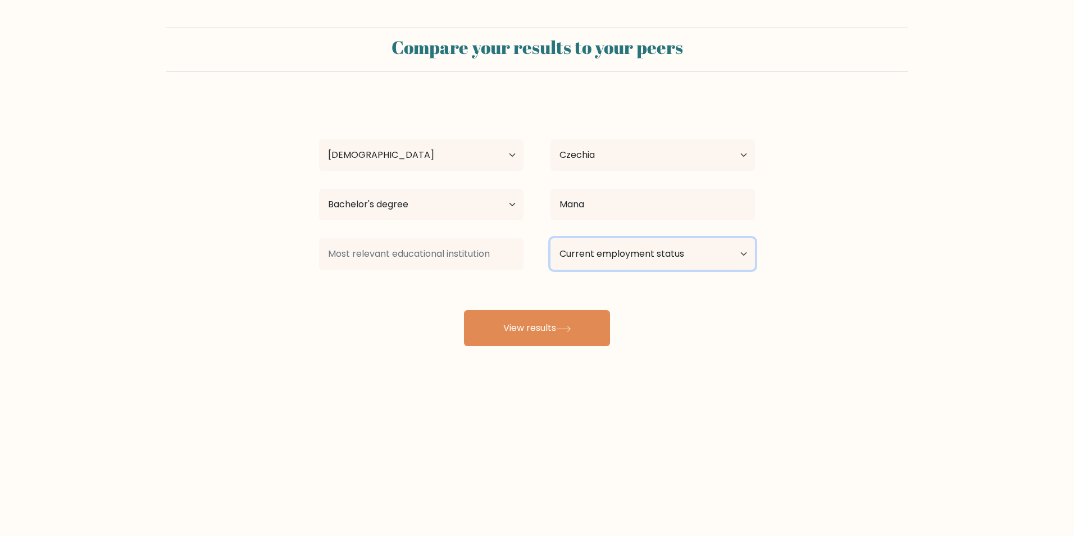
click at [725, 262] on select "Current employment status Employed Student Retired Other / prefer not to answer" at bounding box center [653, 253] width 205 height 31
select select "employed"
click at [551, 238] on select "Current employment status Employed Student Retired Other / prefer not to answer" at bounding box center [653, 253] width 205 height 31
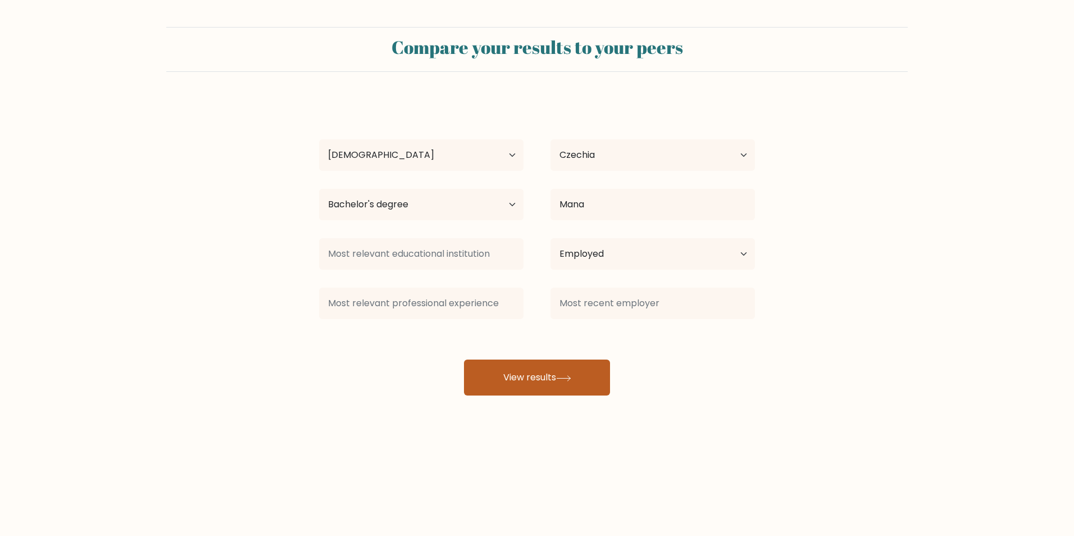
click at [522, 382] on button "View results" at bounding box center [537, 378] width 146 height 36
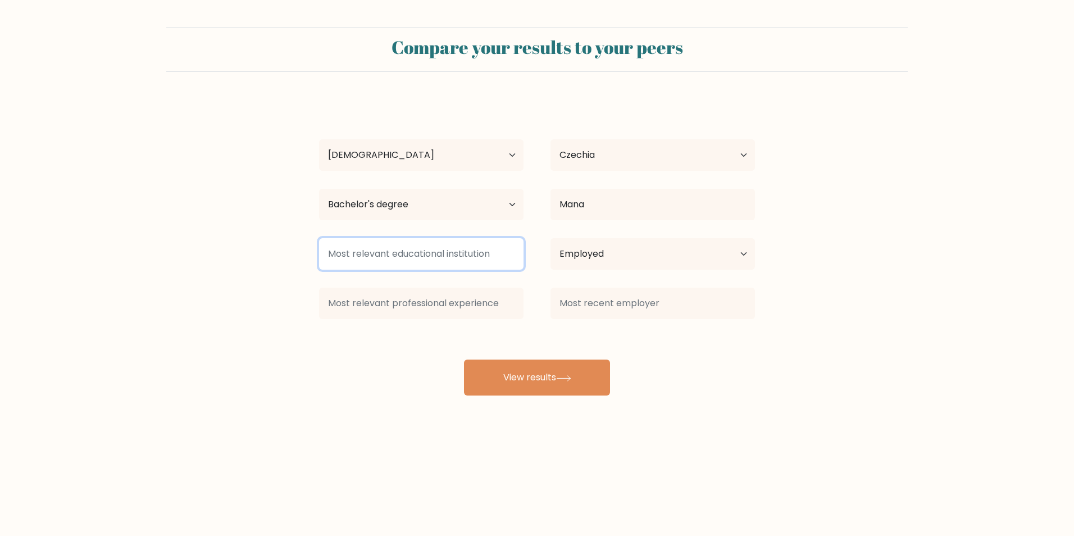
click at [454, 242] on input at bounding box center [421, 253] width 205 height 31
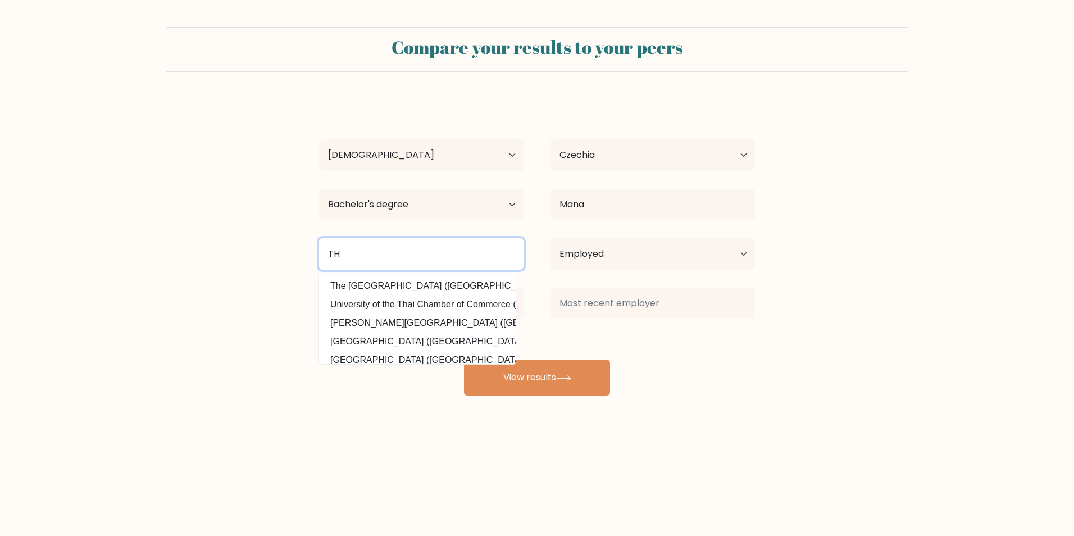
type input "T"
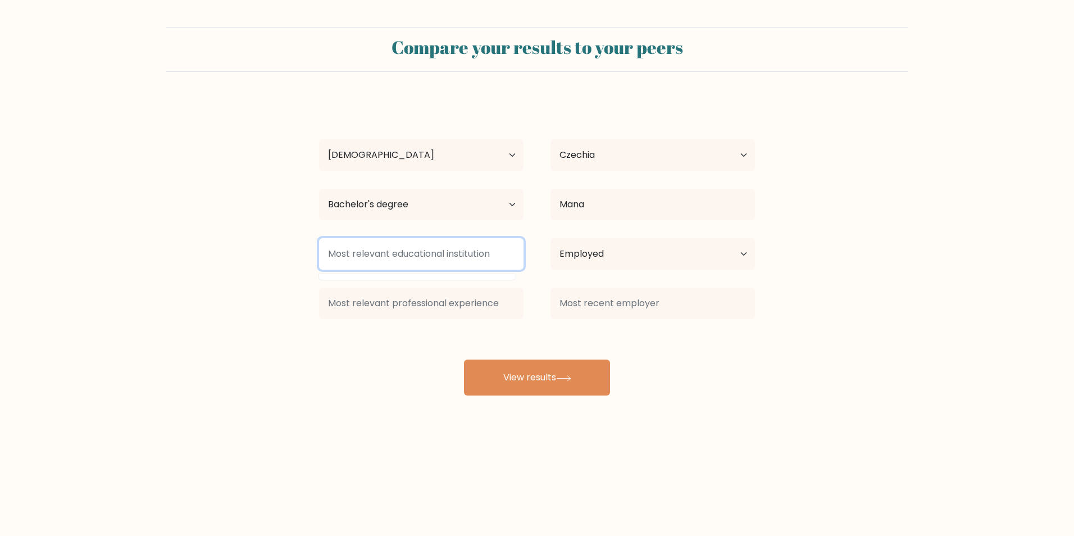
type input "i"
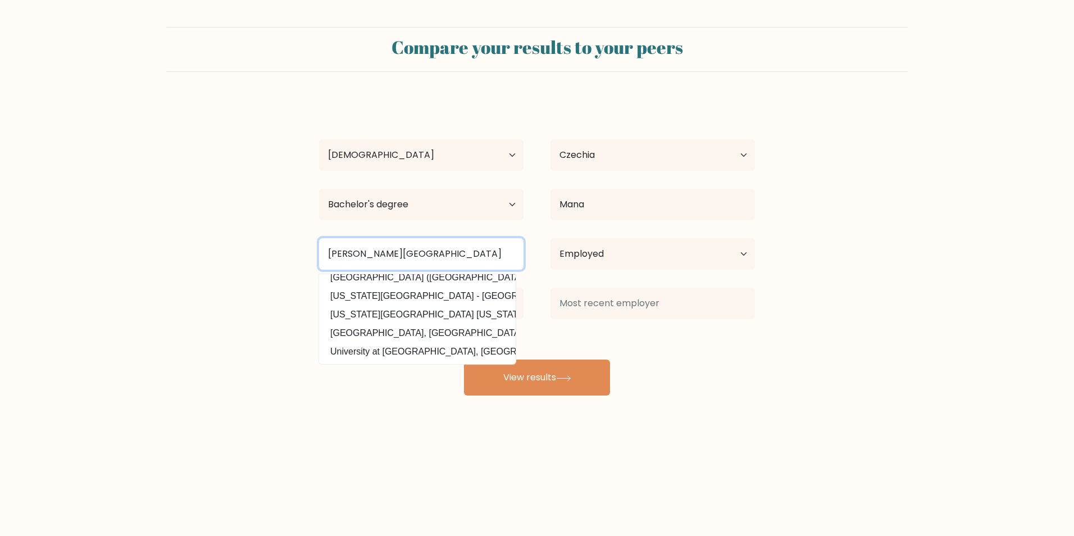
scroll to position [110, 0]
type input "Charles University"
click at [157, 319] on form "Compare your results to your peers Jitka Wolfgruberova Age Under 18 years old 1…" at bounding box center [537, 211] width 1074 height 369
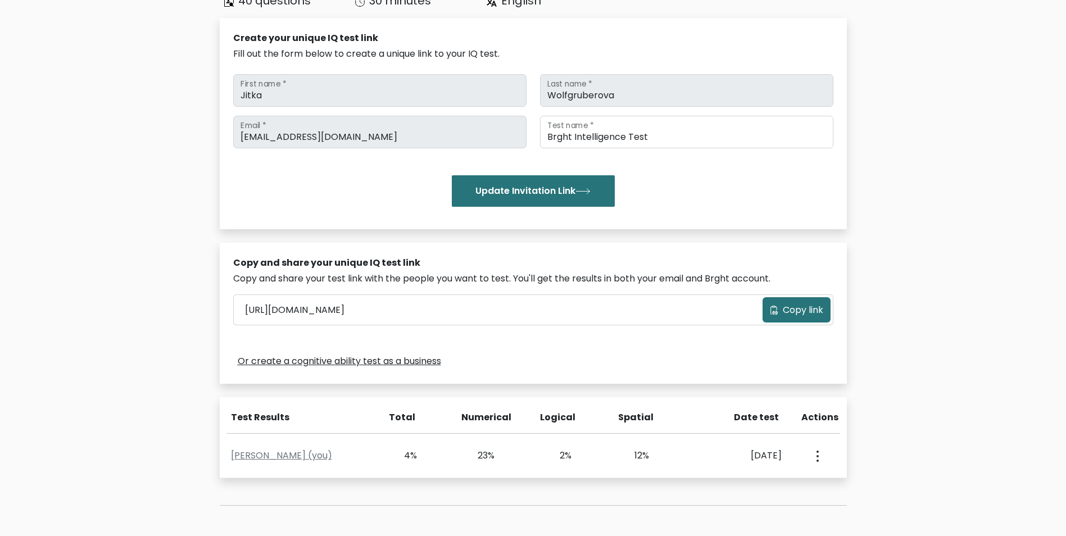
scroll to position [169, 0]
